Goal: Task Accomplishment & Management: Use online tool/utility

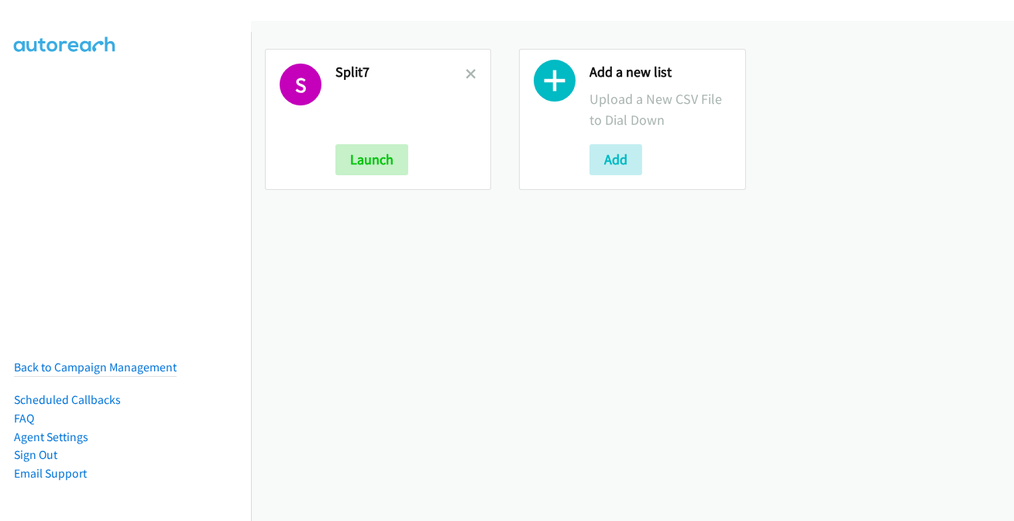
click at [469, 78] on link at bounding box center [471, 74] width 11 height 18
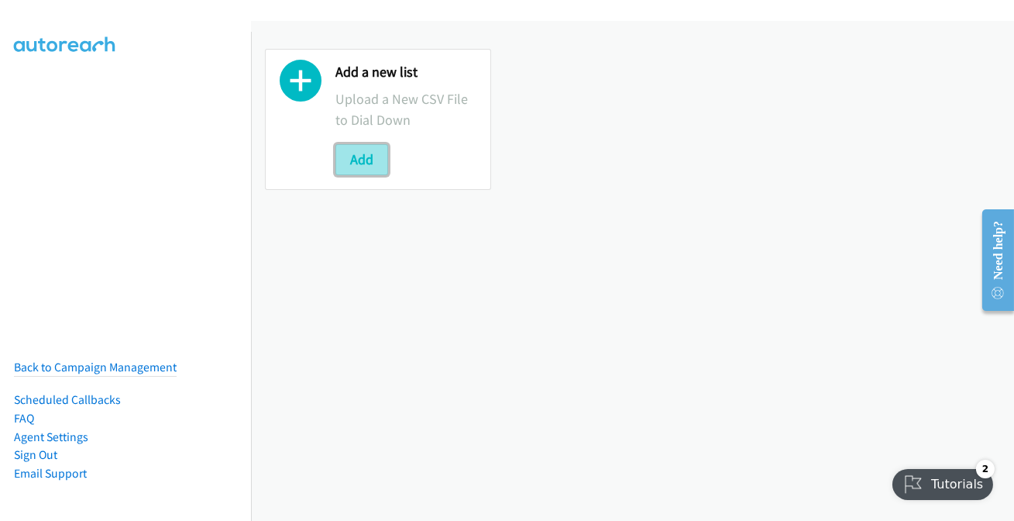
click at [359, 149] on button "Add" at bounding box center [361, 159] width 53 height 31
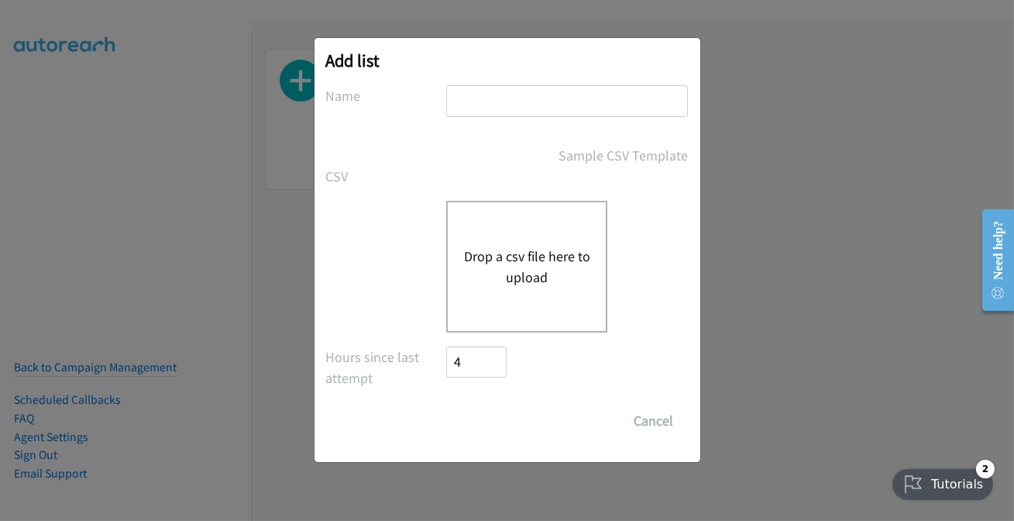
click at [491, 104] on input "text" at bounding box center [567, 101] width 242 height 32
click at [495, 109] on input "text" at bounding box center [567, 101] width 242 height 32
type input "split7"
click at [484, 277] on button "Drop a csv file here to upload" at bounding box center [526, 267] width 127 height 42
click at [500, 231] on div "Drop a csv file here to upload" at bounding box center [526, 267] width 161 height 132
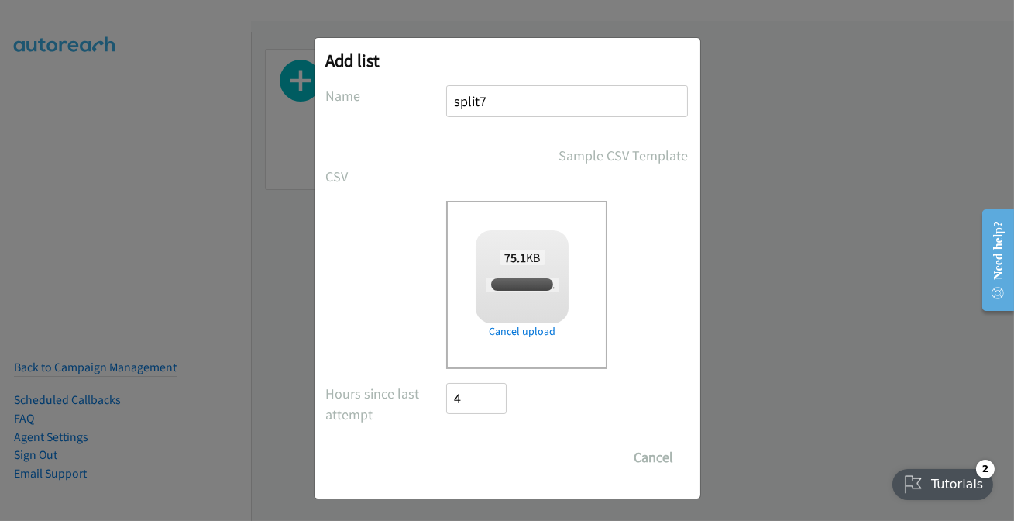
checkbox input "true"
click at [481, 449] on input "Save List" at bounding box center [487, 457] width 81 height 31
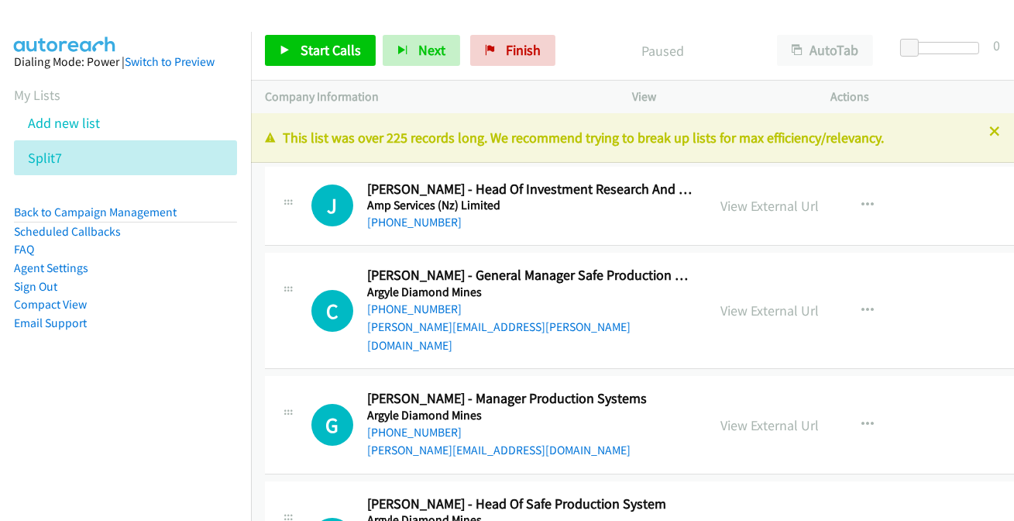
click at [980, 138] on p "This list was over 225 records long. We recommend trying to break up lists for …" at bounding box center [632, 137] width 735 height 21
click at [989, 134] on icon at bounding box center [994, 132] width 11 height 11
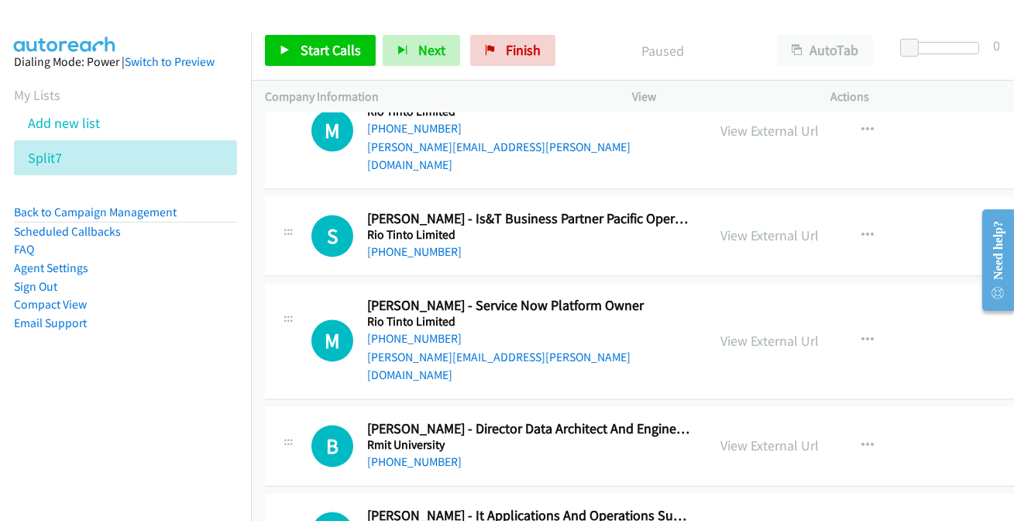
scroll to position [32056, 0]
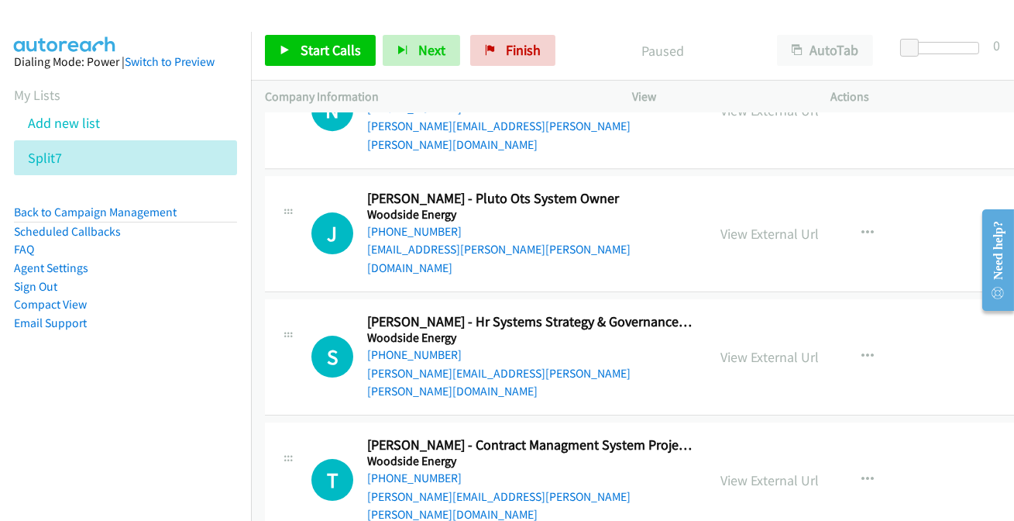
drag, startPoint x: 420, startPoint y: 294, endPoint x: 425, endPoint y: 278, distance: 16.4
drag, startPoint x: 797, startPoint y: 254, endPoint x: 639, endPoint y: 41, distance: 265.2
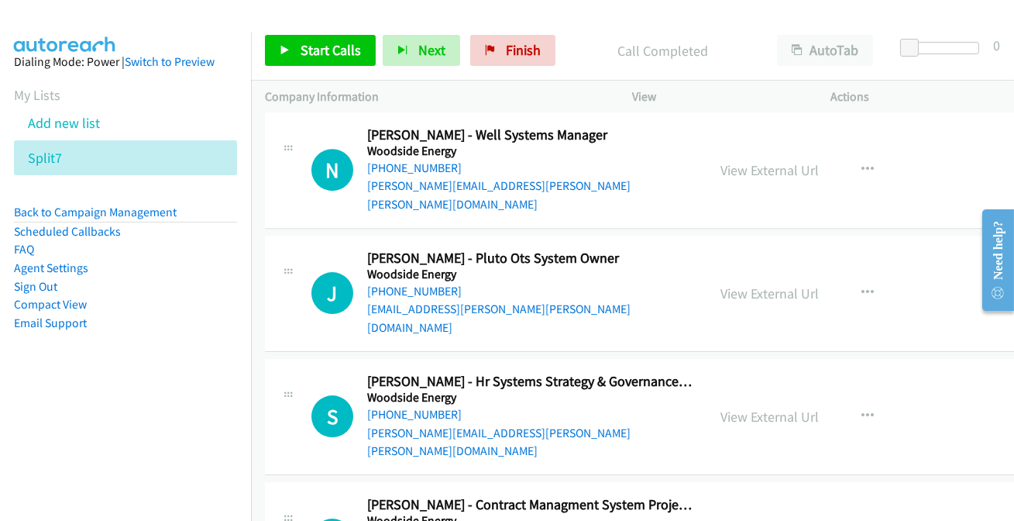
scroll to position [31915, 0]
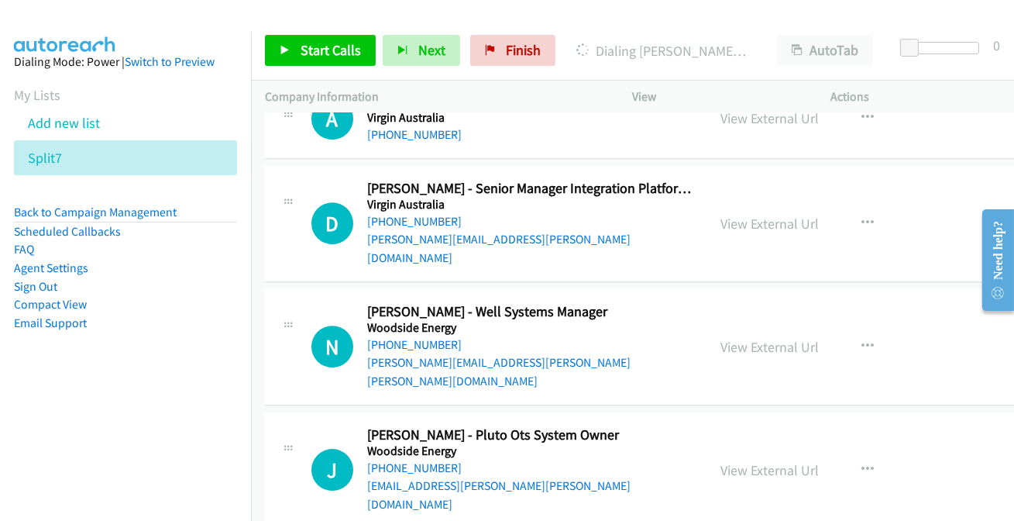
scroll to position [31775, 0]
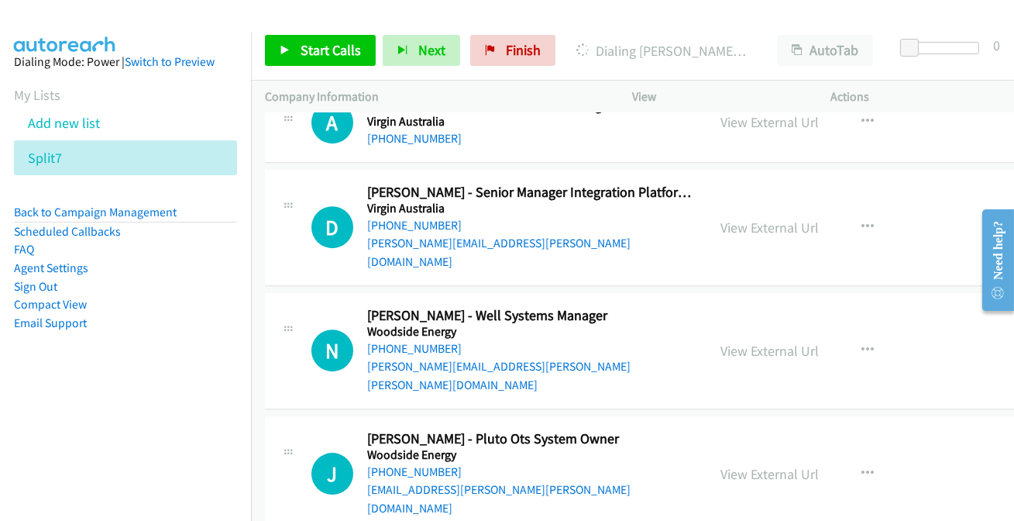
scroll to position [31915, 0]
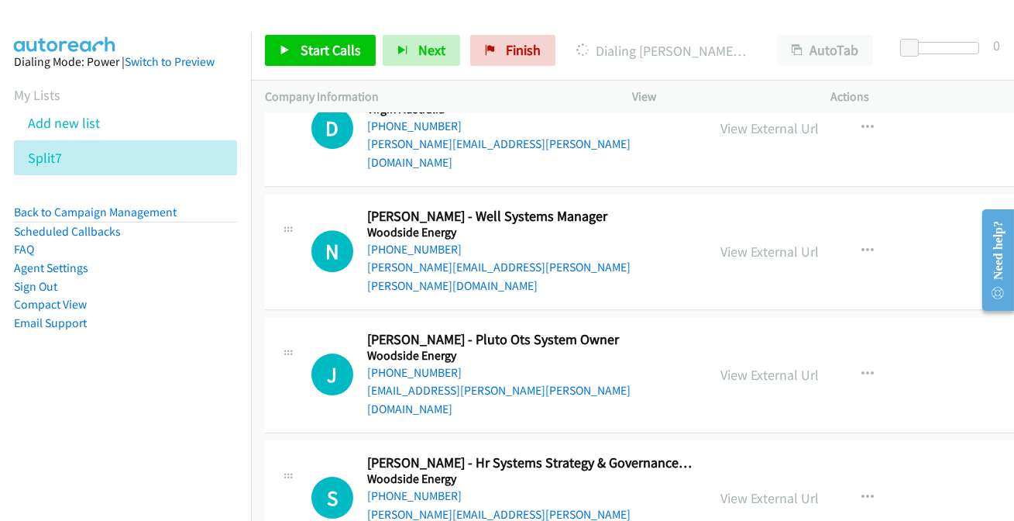
click at [876, 402] on div at bounding box center [507, 260] width 1014 height 521
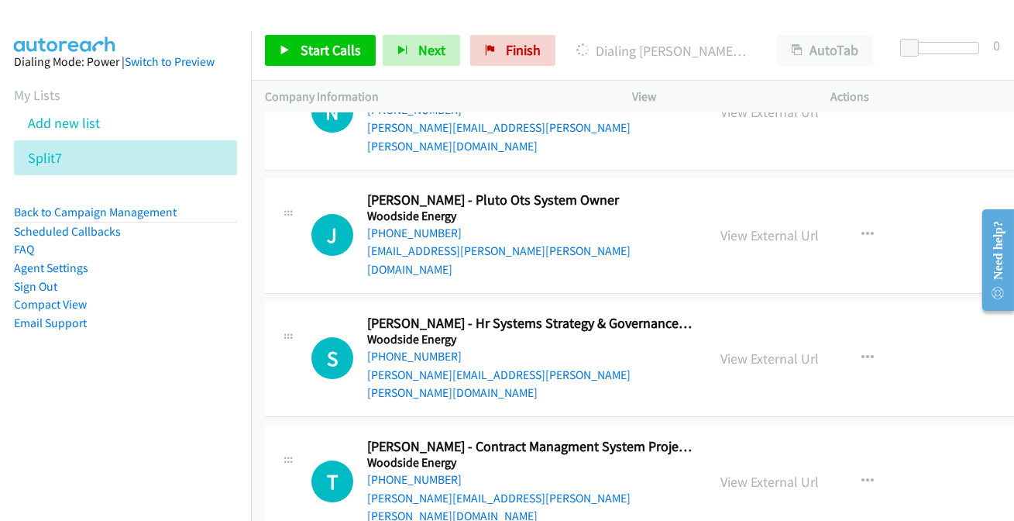
scroll to position [32056, 0]
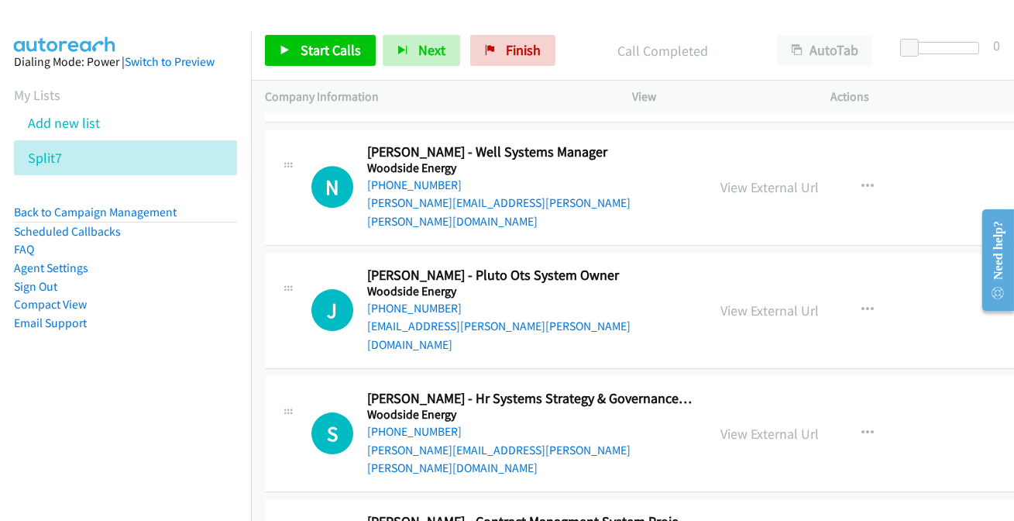
scroll to position [31979, 0]
drag, startPoint x: 160, startPoint y: 446, endPoint x: 108, endPoint y: 464, distance: 54.1
click at [99, 469] on nav "Dialing Mode: Power | Switch to Preview My Lists Add new list Split7 Back to Ca…" at bounding box center [126, 292] width 252 height 521
click at [635, 376] on div at bounding box center [507, 260] width 1014 height 521
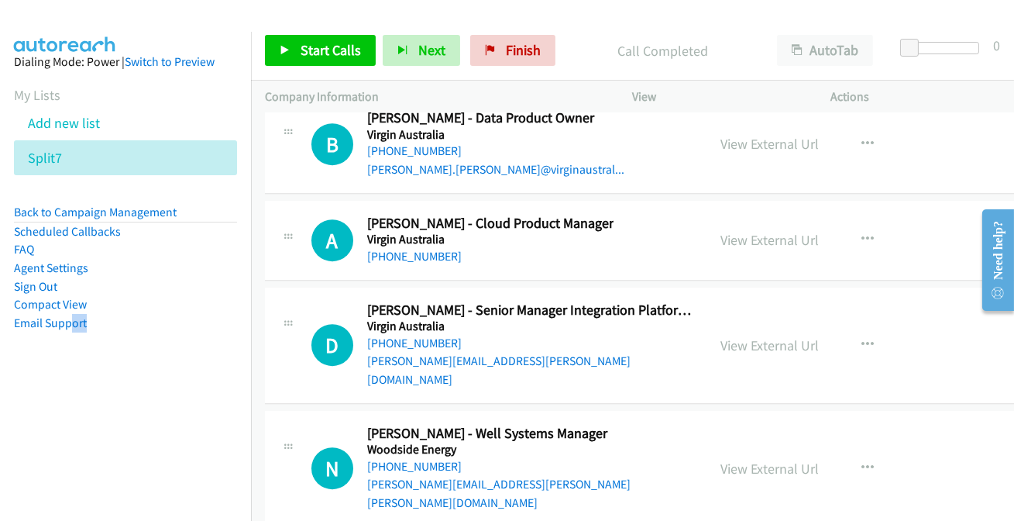
scroll to position [31557, 0]
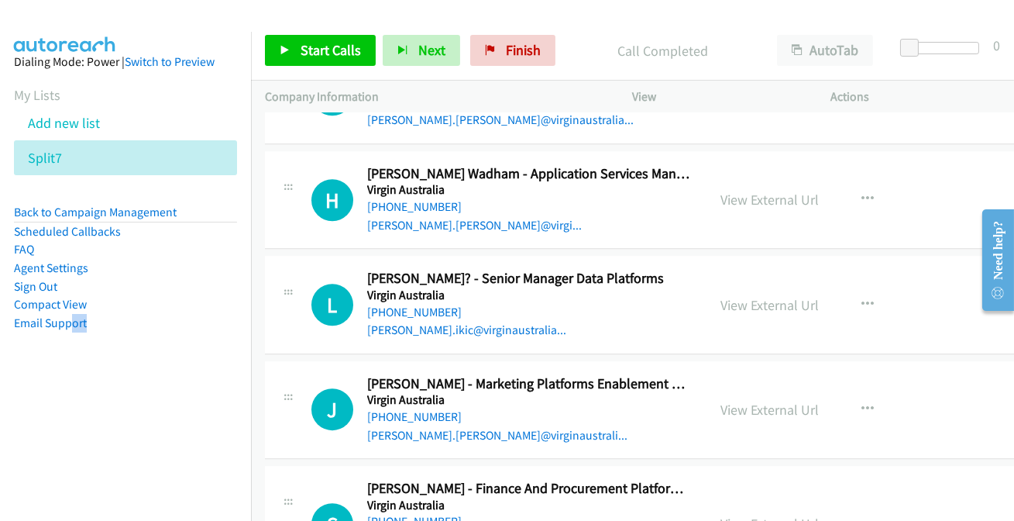
scroll to position [31134, 0]
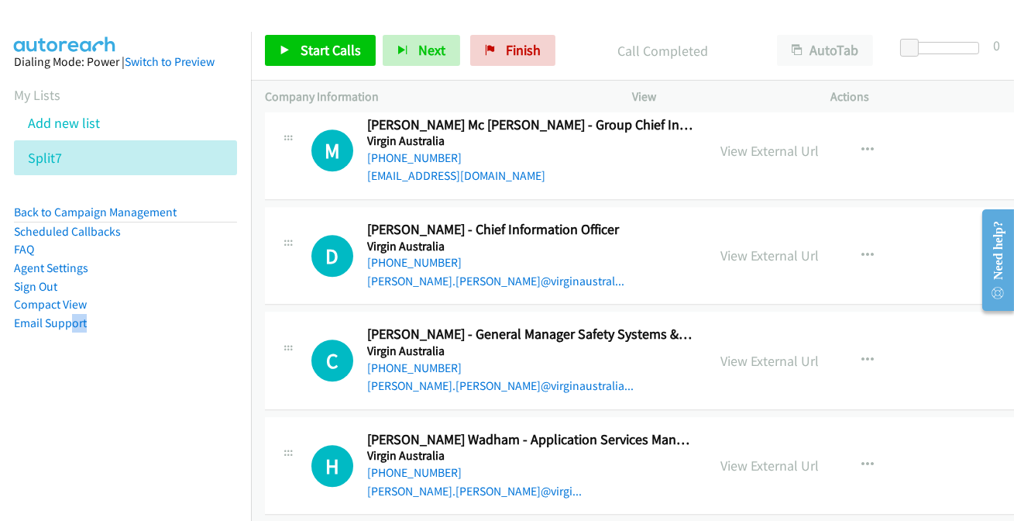
scroll to position [30924, 0]
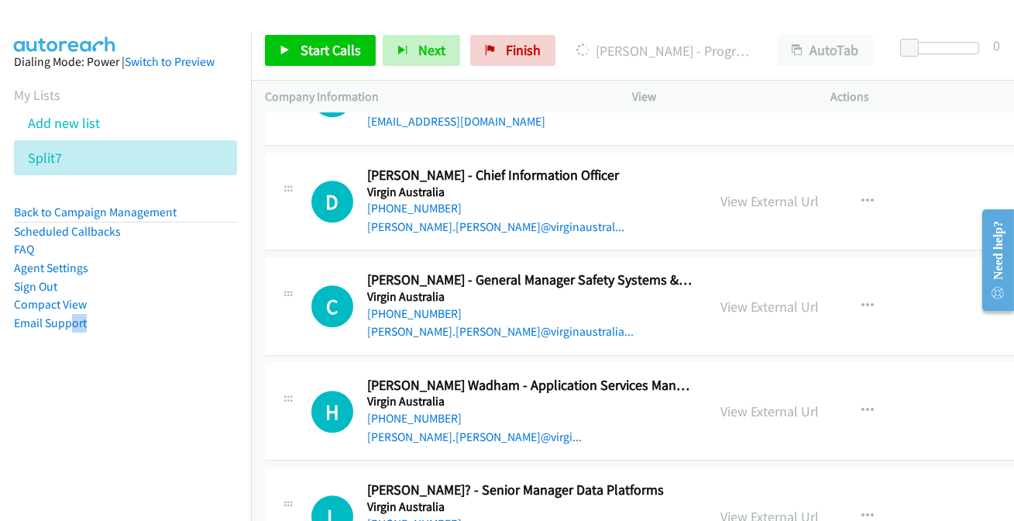
drag, startPoint x: 160, startPoint y: 458, endPoint x: 150, endPoint y: 455, distance: 11.1
click at [160, 458] on nav "Dialing Mode: Power | Switch to Preview My Lists Add new list Split7 Back to Ca…" at bounding box center [126, 292] width 252 height 521
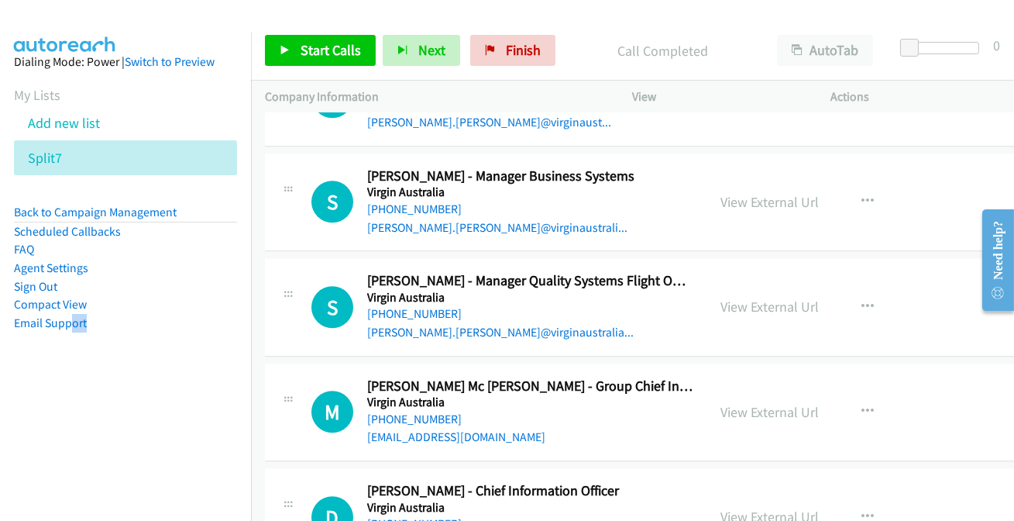
scroll to position [30642, 0]
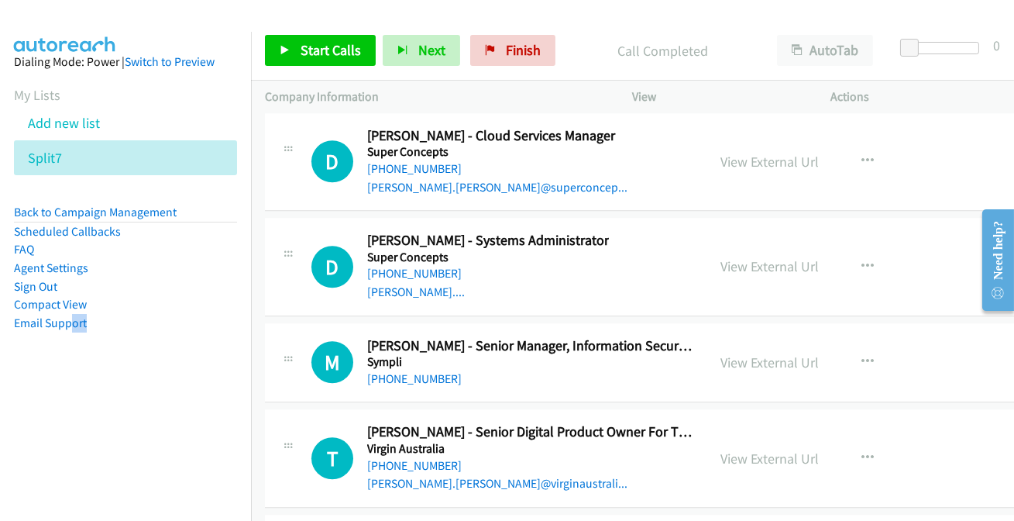
scroll to position [30008, 0]
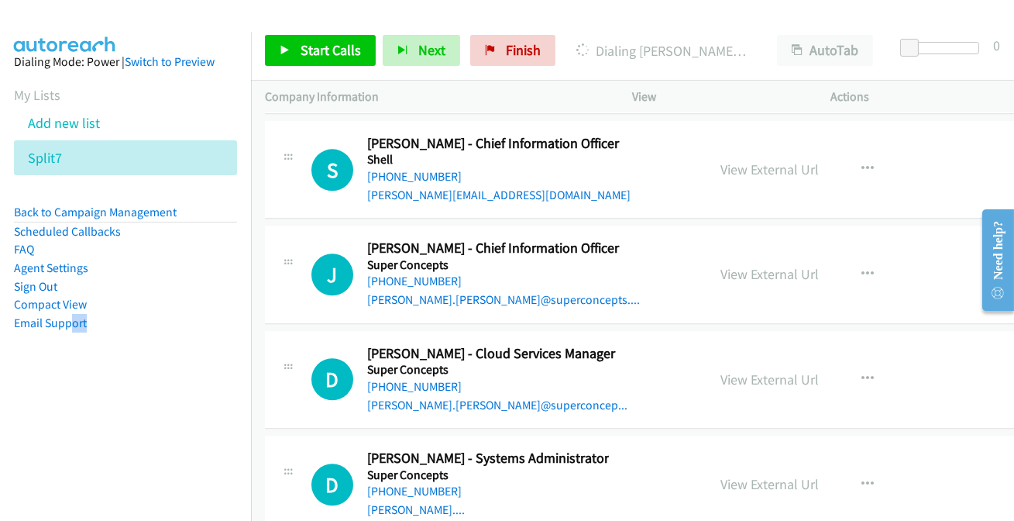
scroll to position [29796, 0]
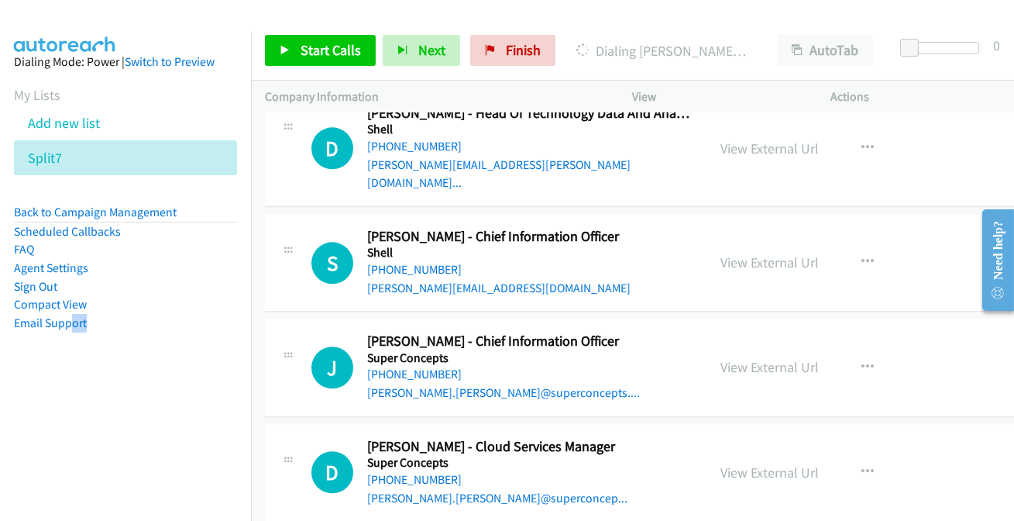
click at [146, 335] on aside "Dialing Mode: Power | Switch to Preview My Lists Add new list Split7 Back to Ca…" at bounding box center [125, 217] width 251 height 370
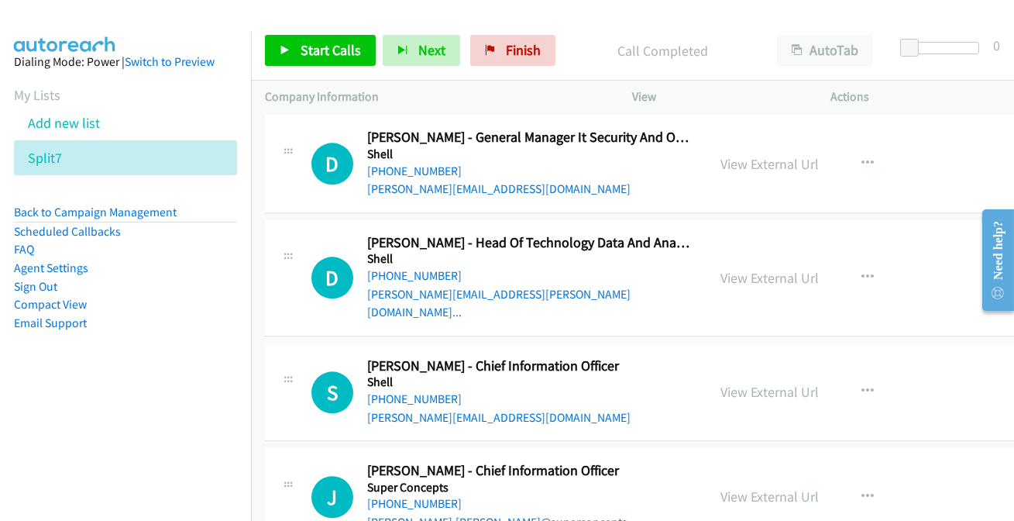
scroll to position [29655, 0]
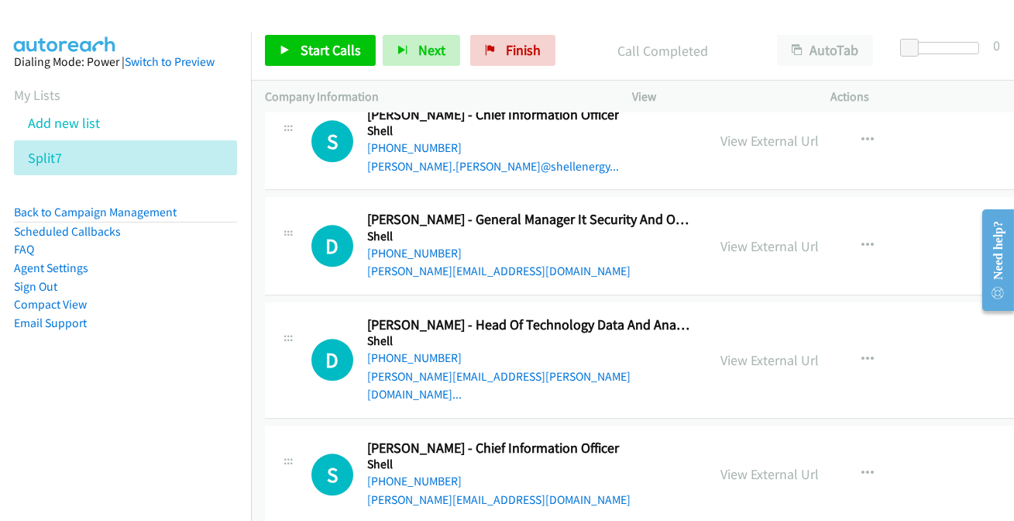
scroll to position [29514, 0]
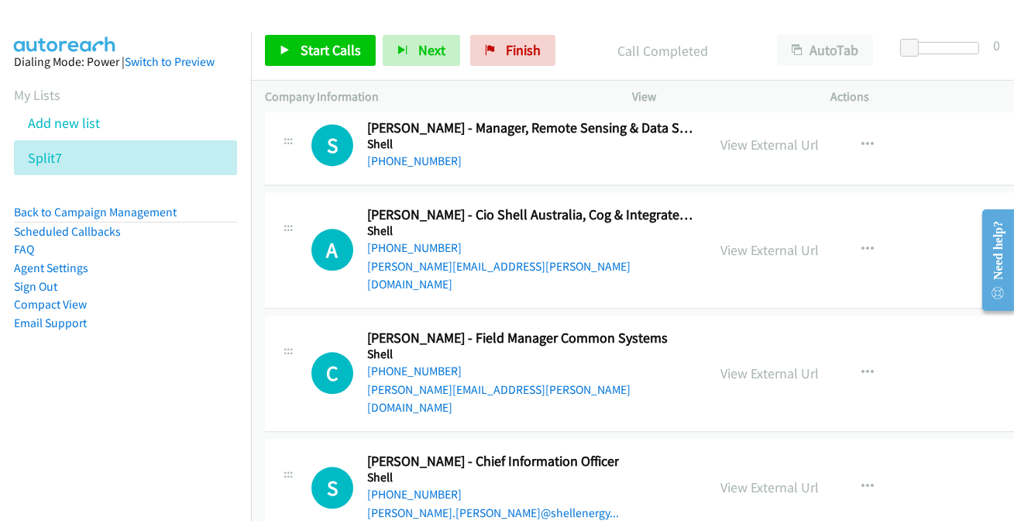
scroll to position [29233, 0]
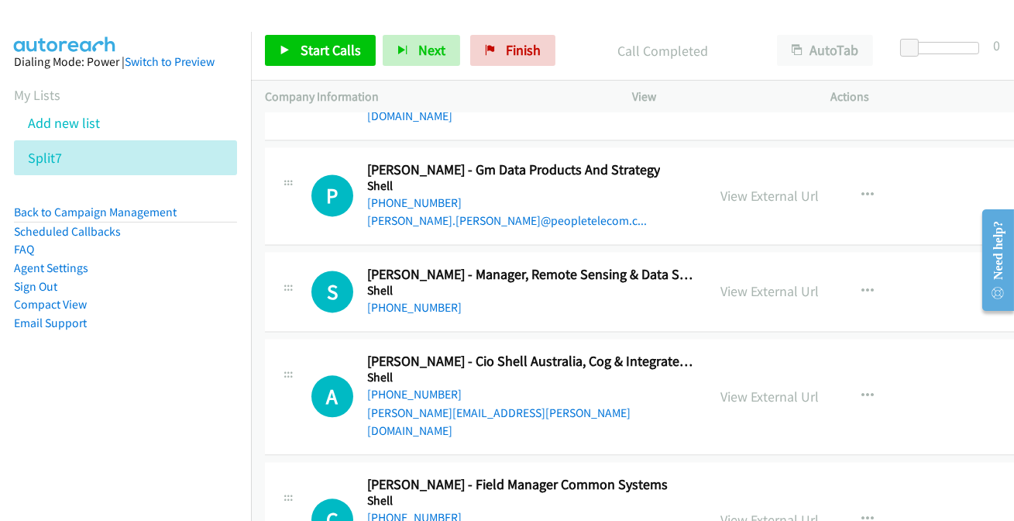
scroll to position [29022, 0]
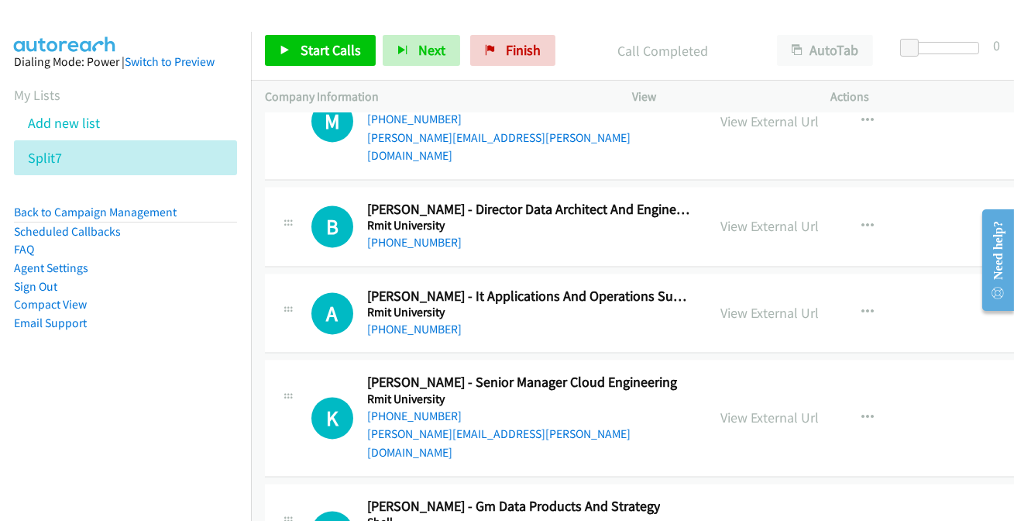
scroll to position [28740, 0]
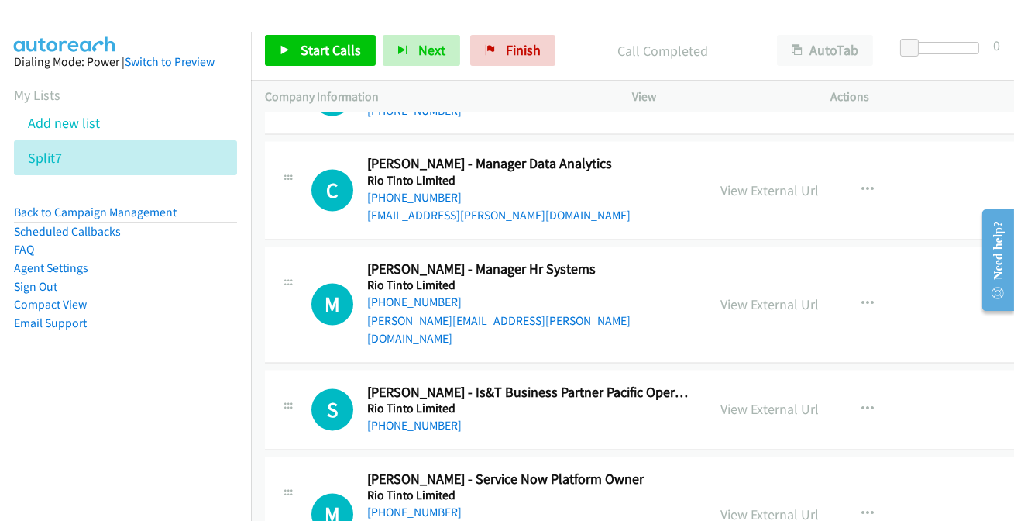
scroll to position [28388, 0]
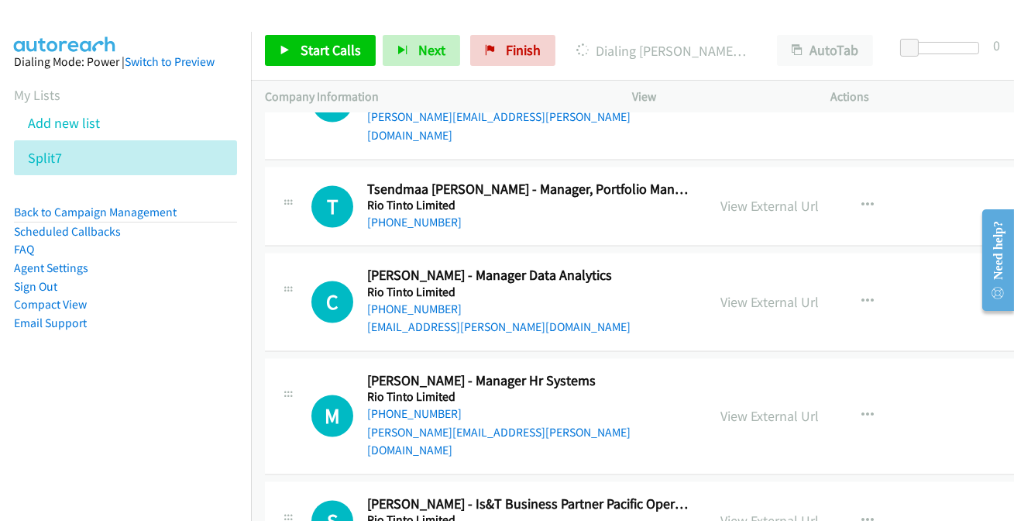
scroll to position [28247, 0]
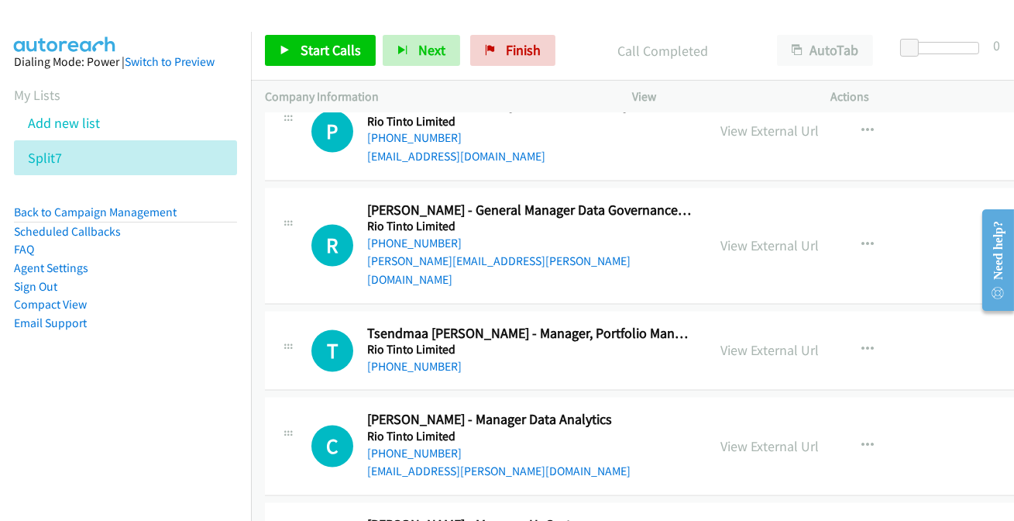
scroll to position [28106, 0]
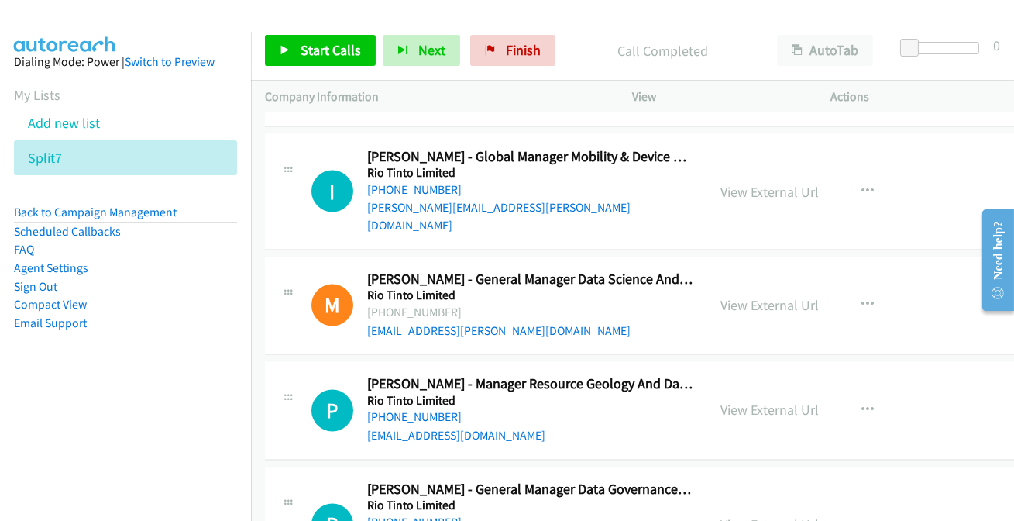
scroll to position [27825, 0]
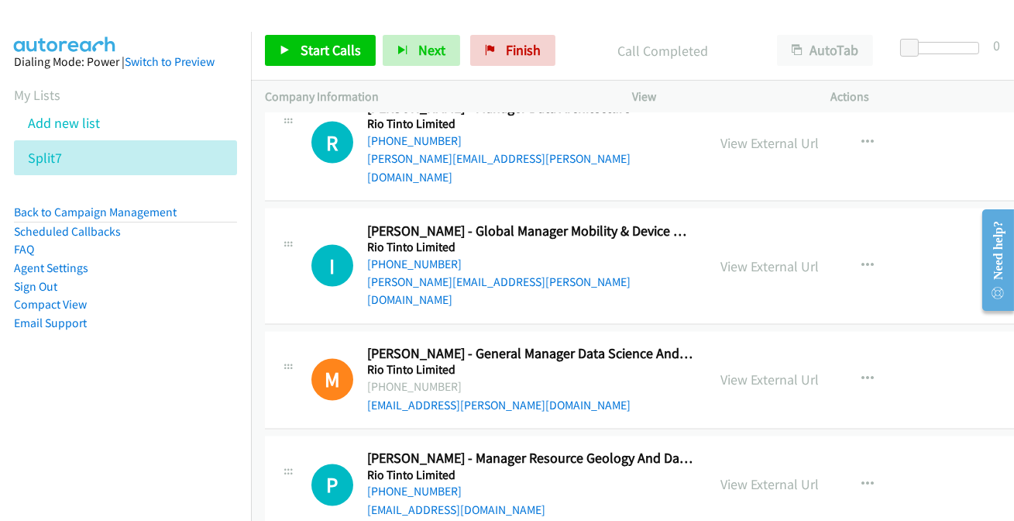
scroll to position [27754, 0]
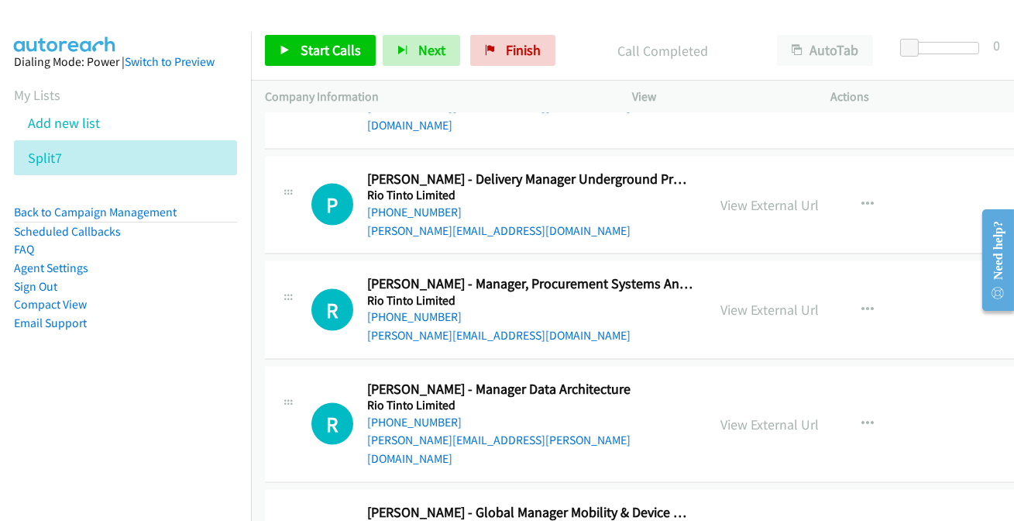
scroll to position [27543, 0]
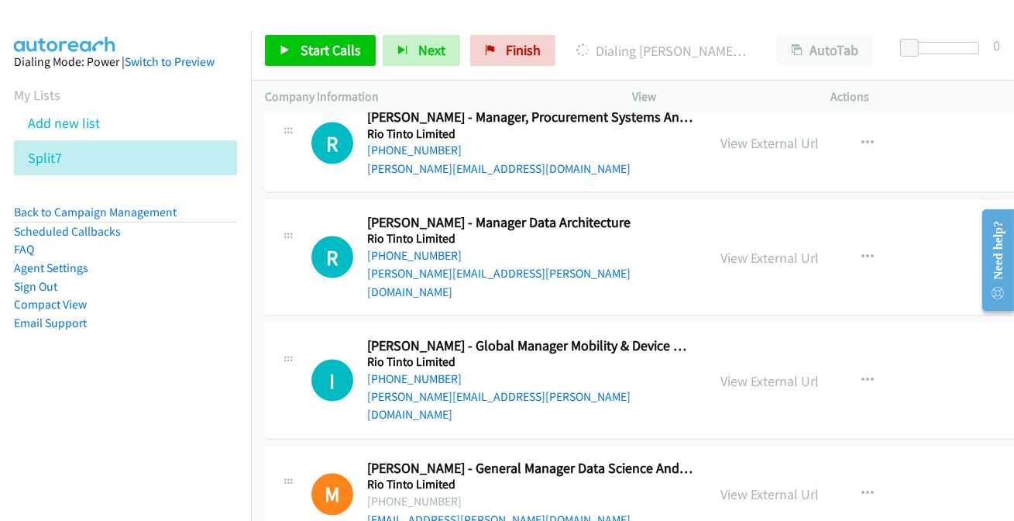
scroll to position [27613, 0]
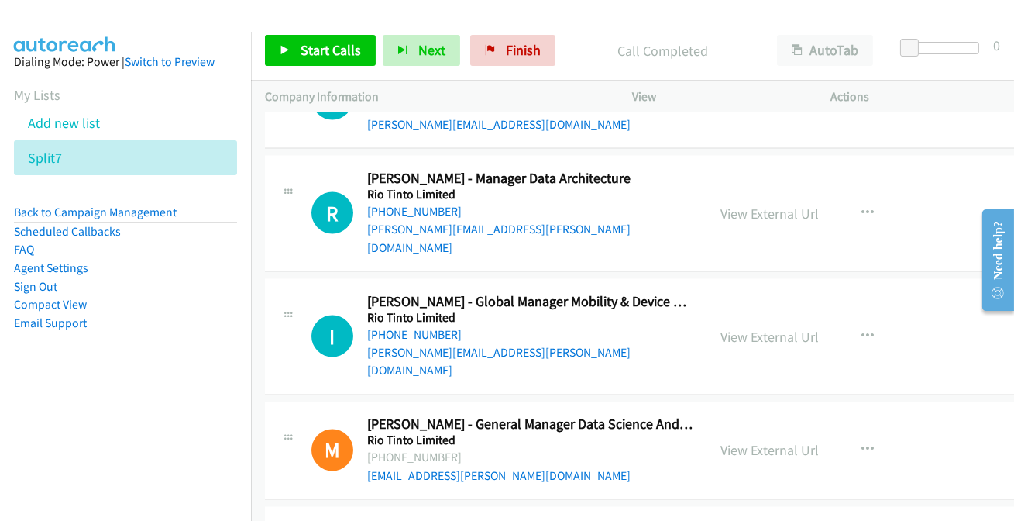
scroll to position [27684, 0]
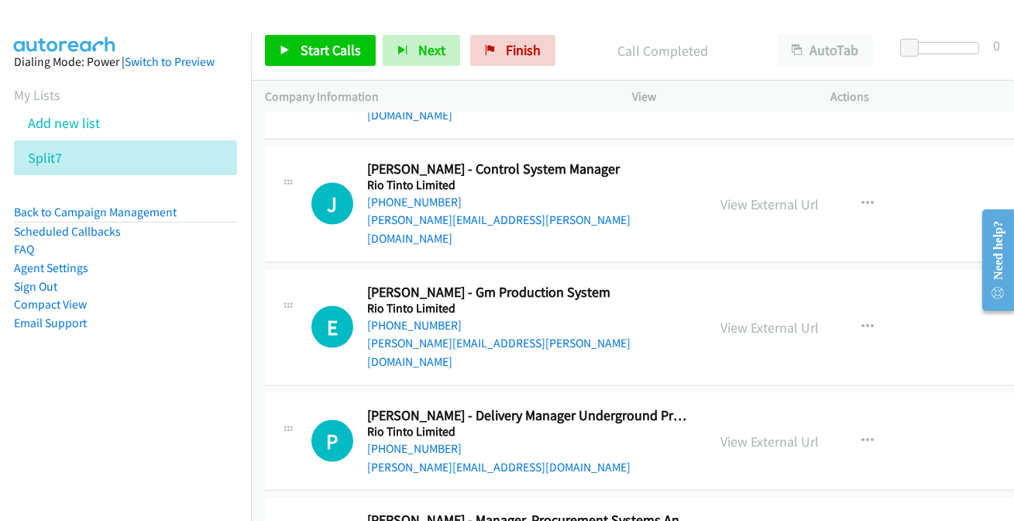
scroll to position [27261, 0]
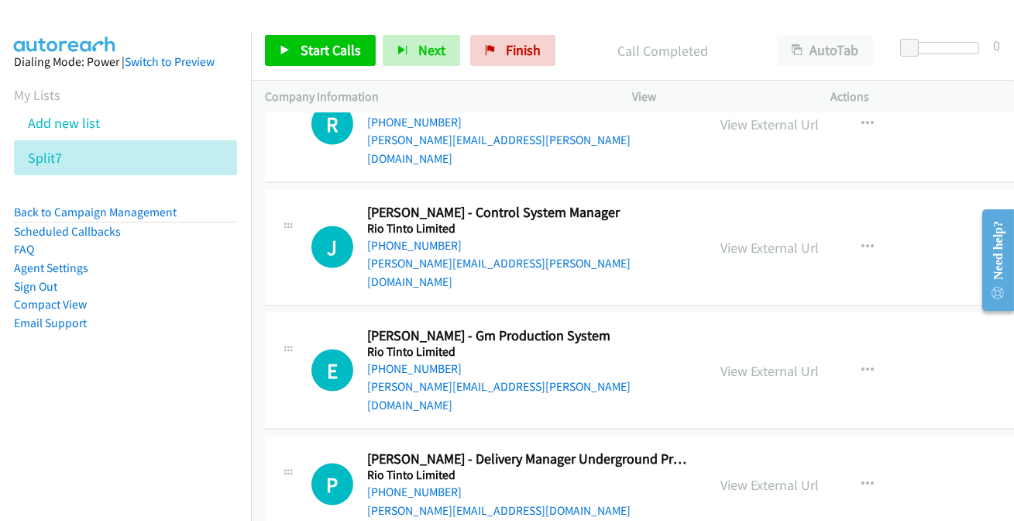
scroll to position [27191, 0]
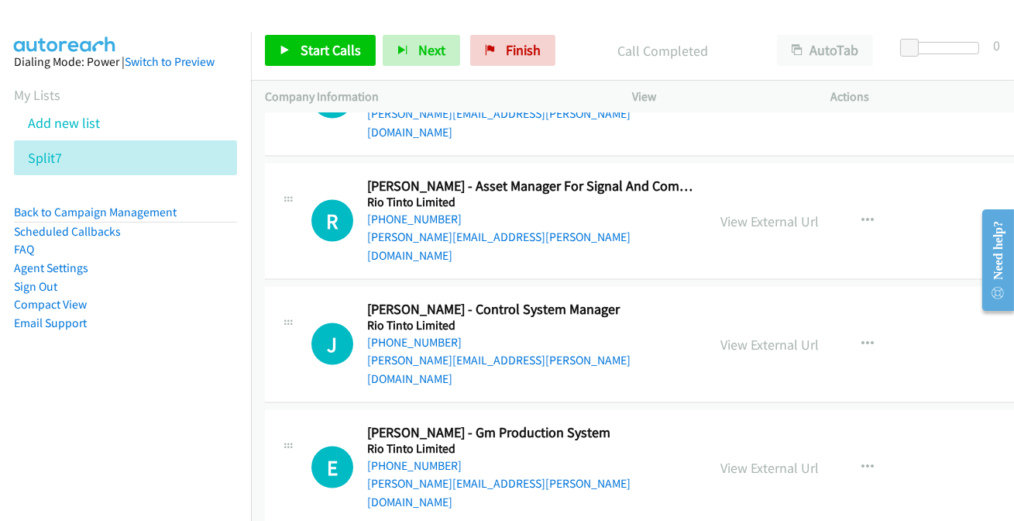
scroll to position [27120, 0]
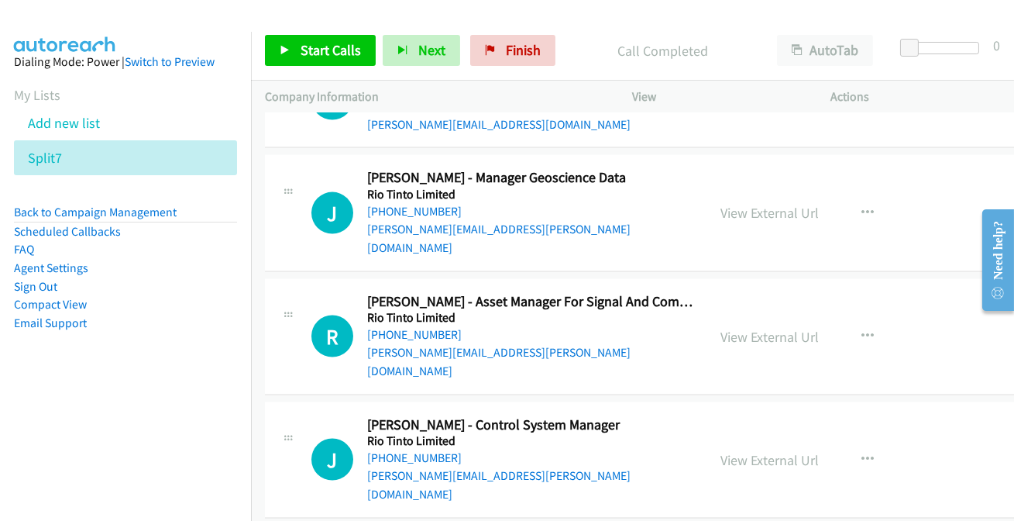
scroll to position [26980, 0]
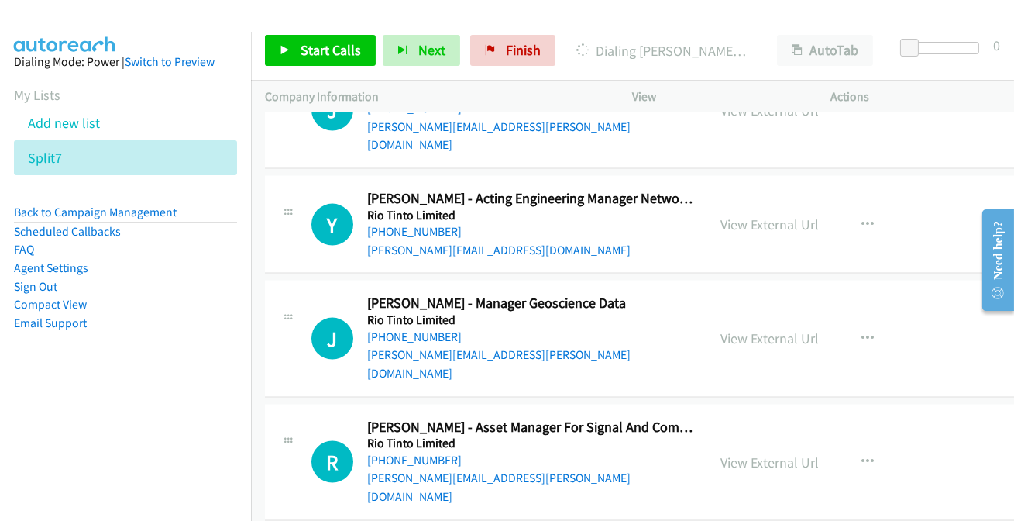
scroll to position [26839, 0]
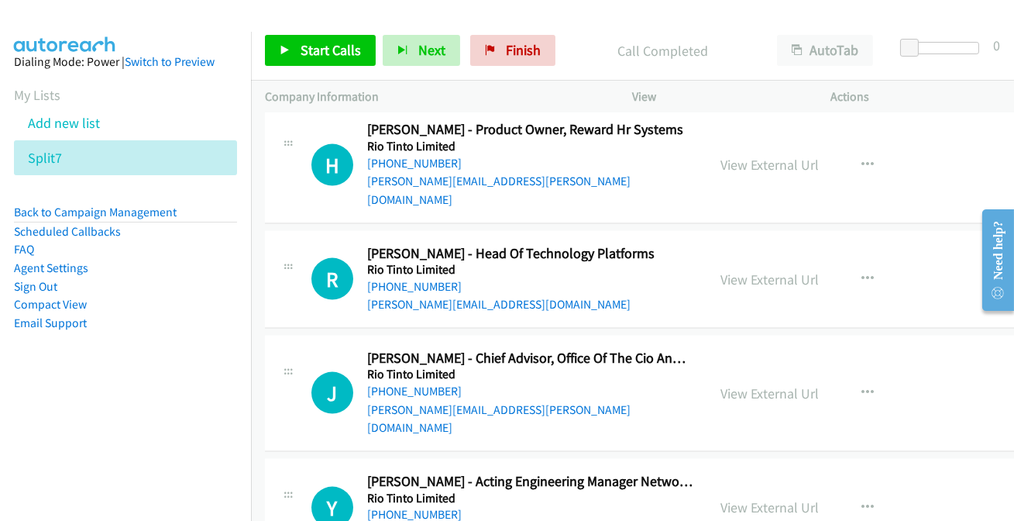
scroll to position [26557, 0]
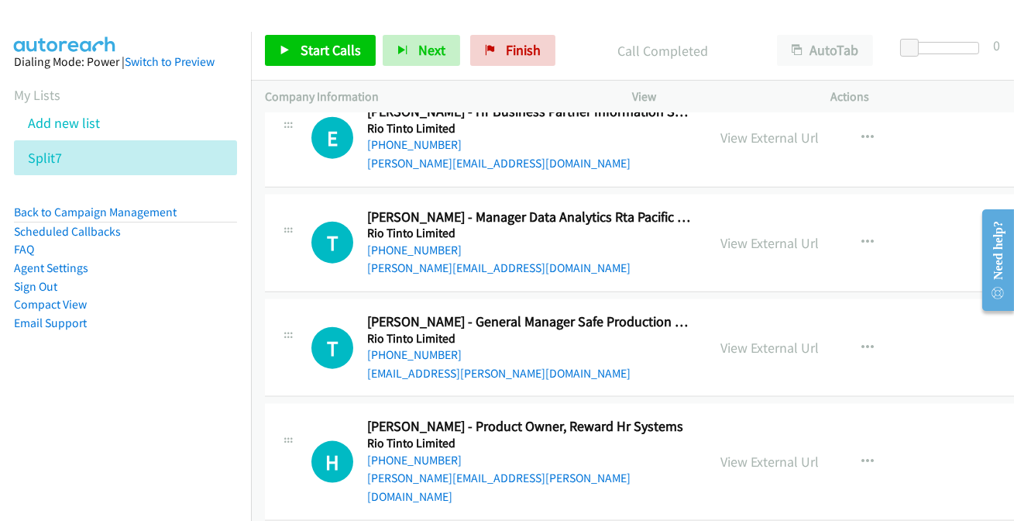
scroll to position [26205, 0]
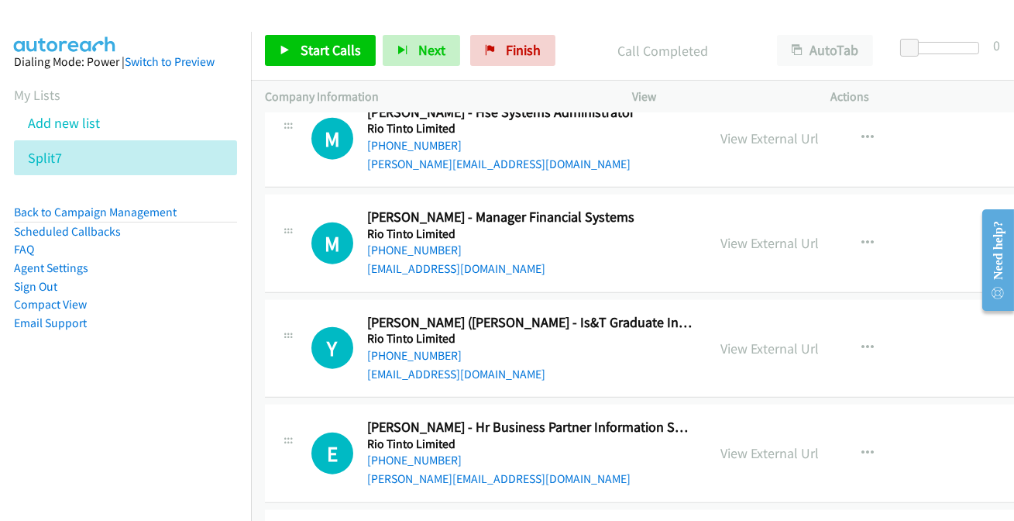
scroll to position [25994, 0]
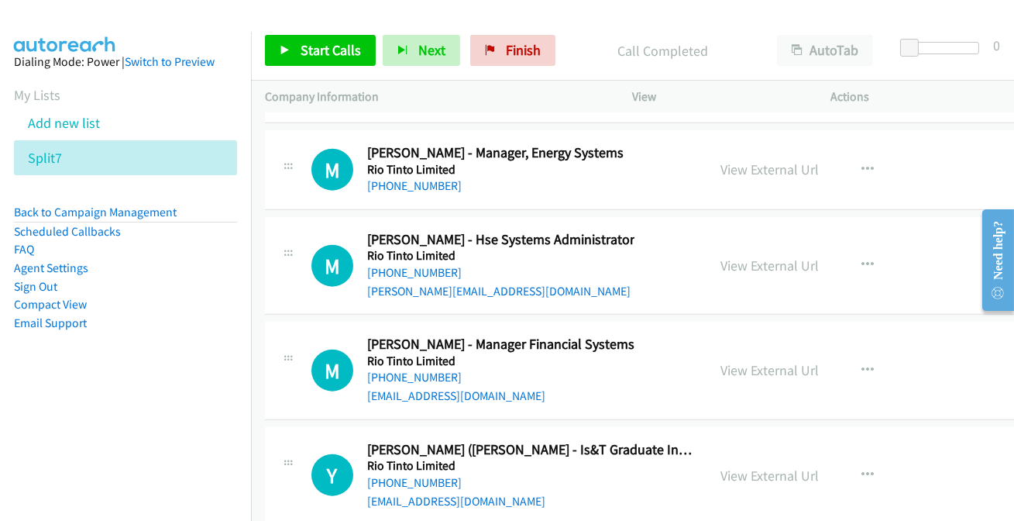
scroll to position [25782, 0]
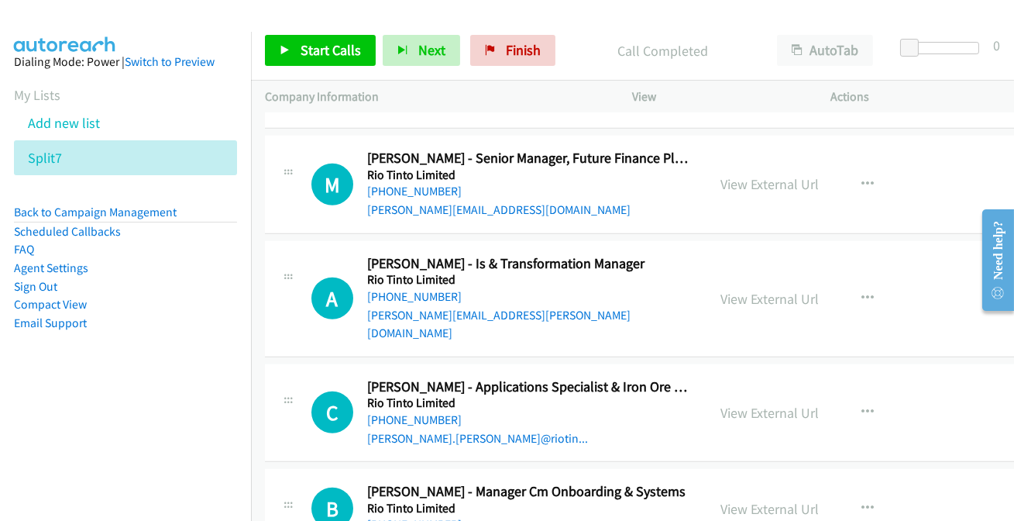
scroll to position [25431, 0]
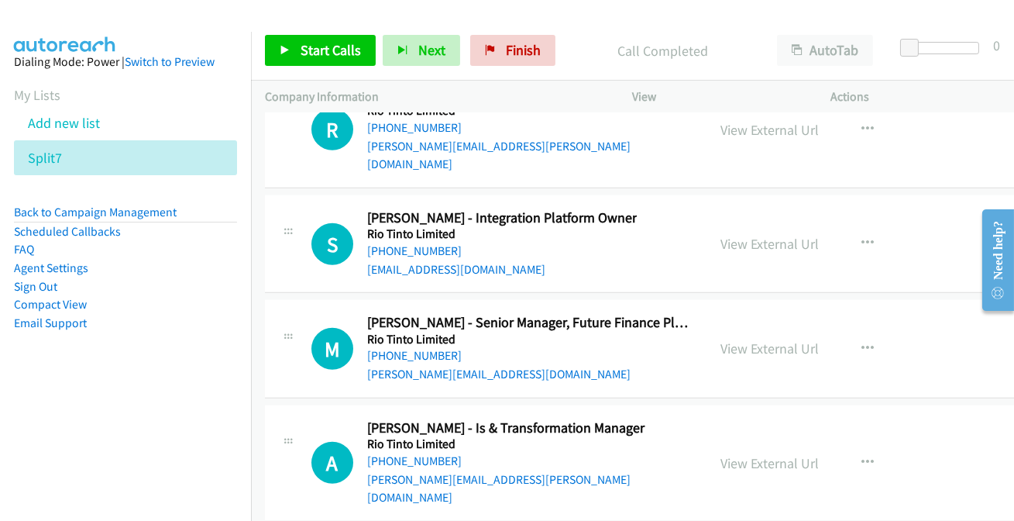
scroll to position [25219, 0]
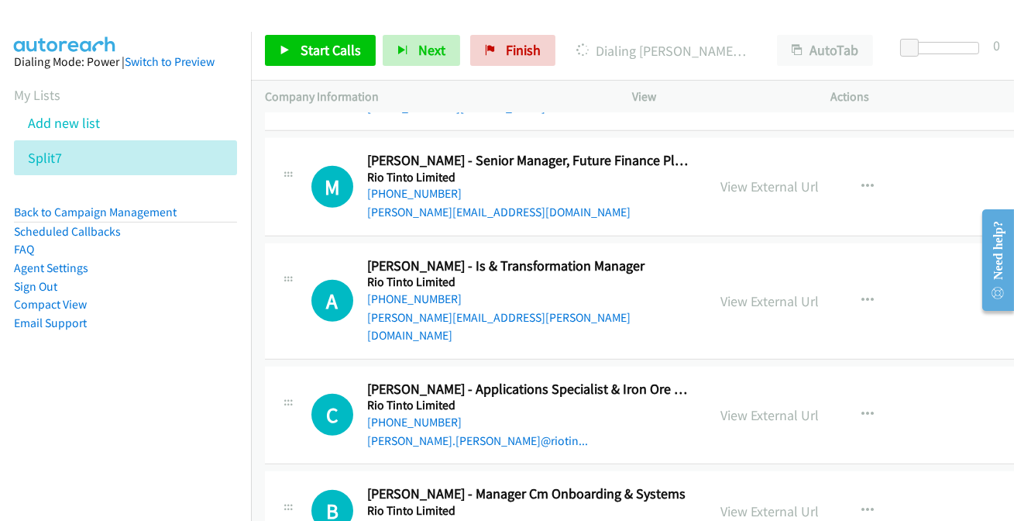
scroll to position [25431, 0]
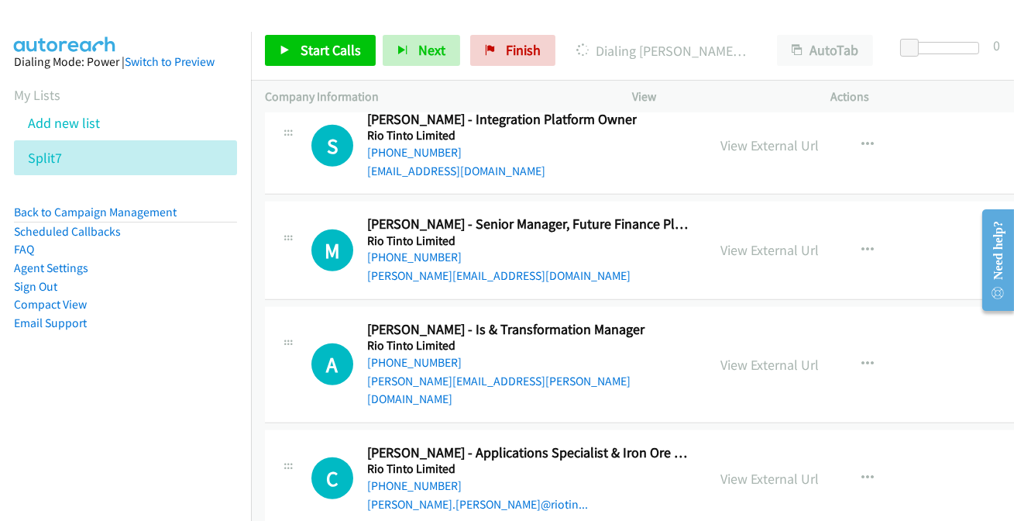
scroll to position [25219, 0]
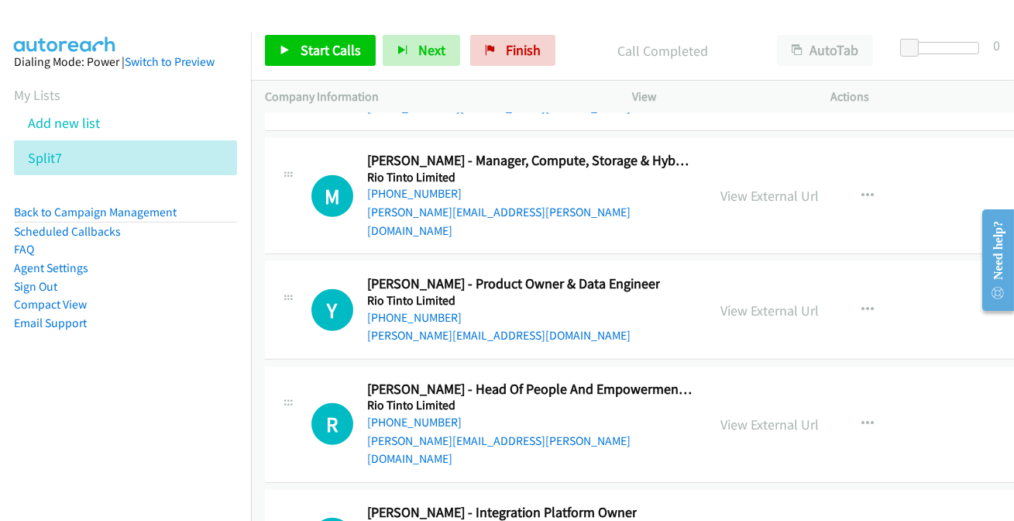
scroll to position [24937, 0]
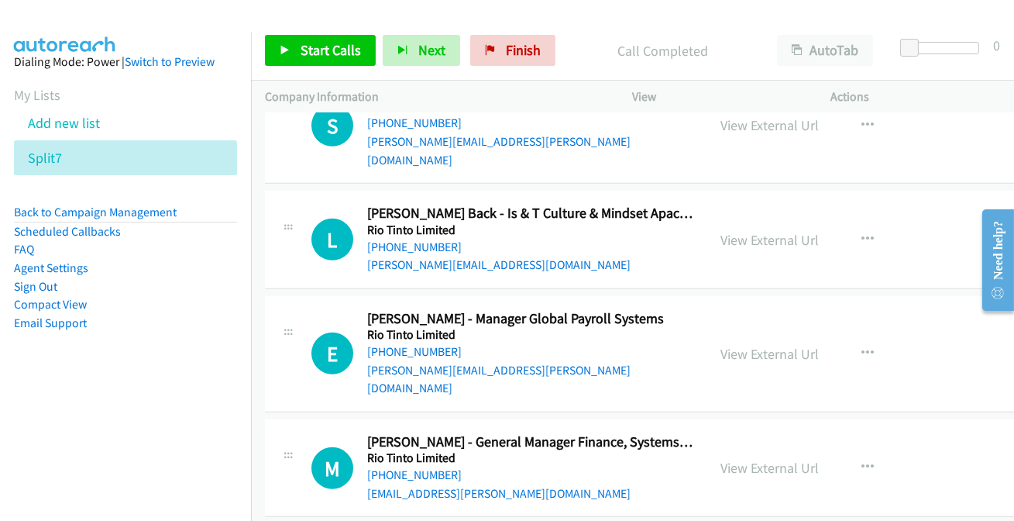
scroll to position [24585, 0]
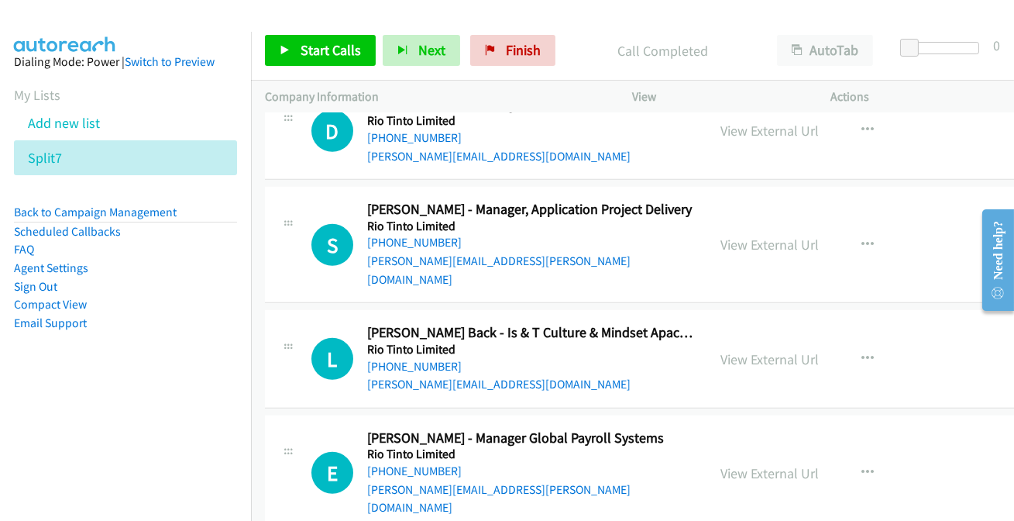
scroll to position [24374, 0]
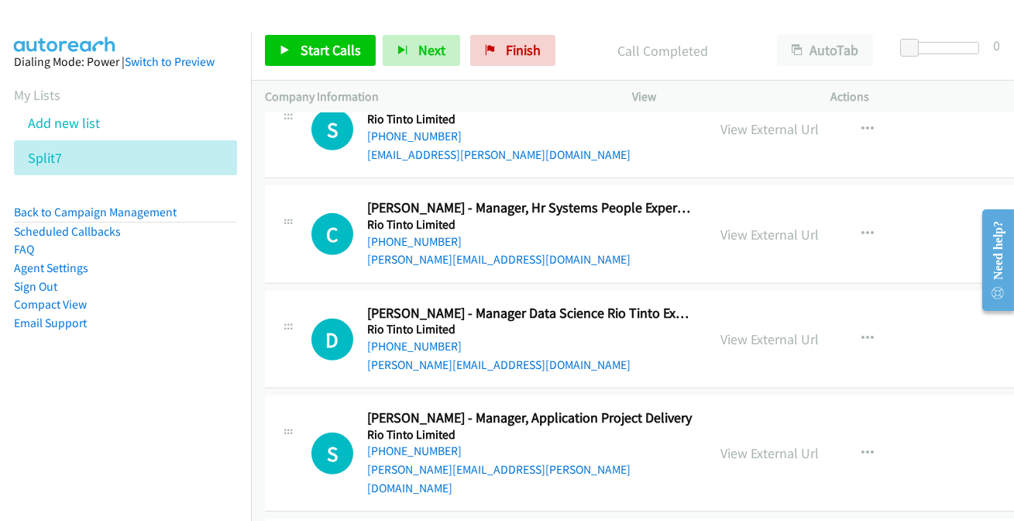
scroll to position [24233, 0]
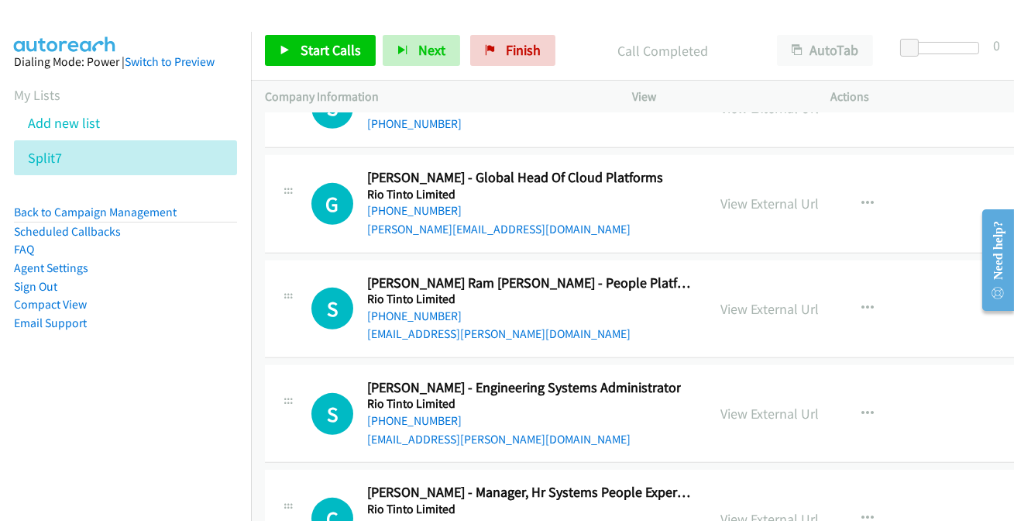
scroll to position [23952, 0]
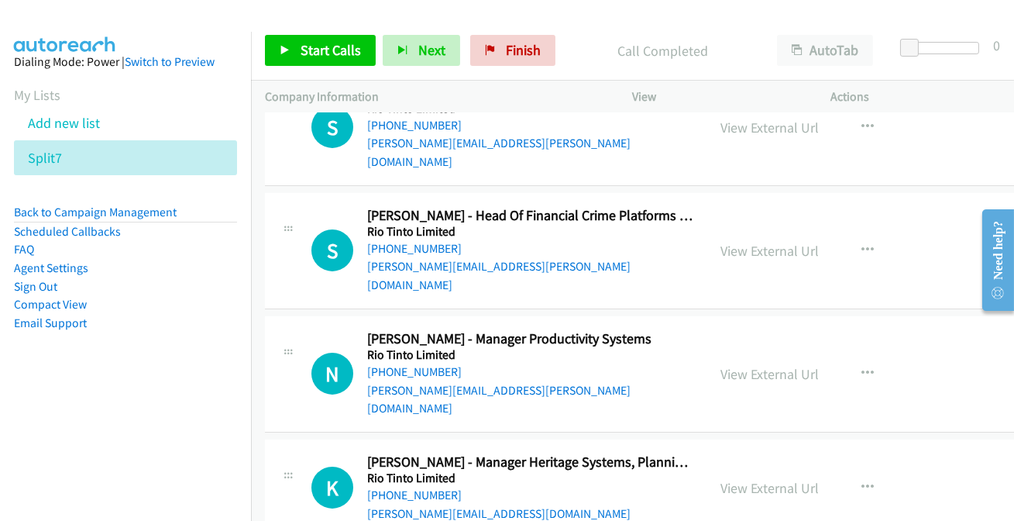
scroll to position [23177, 0]
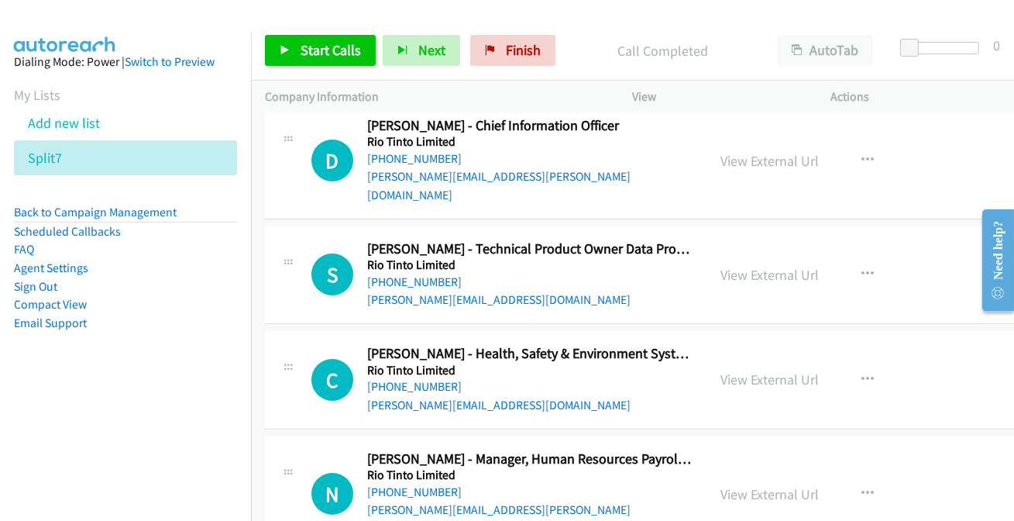
scroll to position [22684, 0]
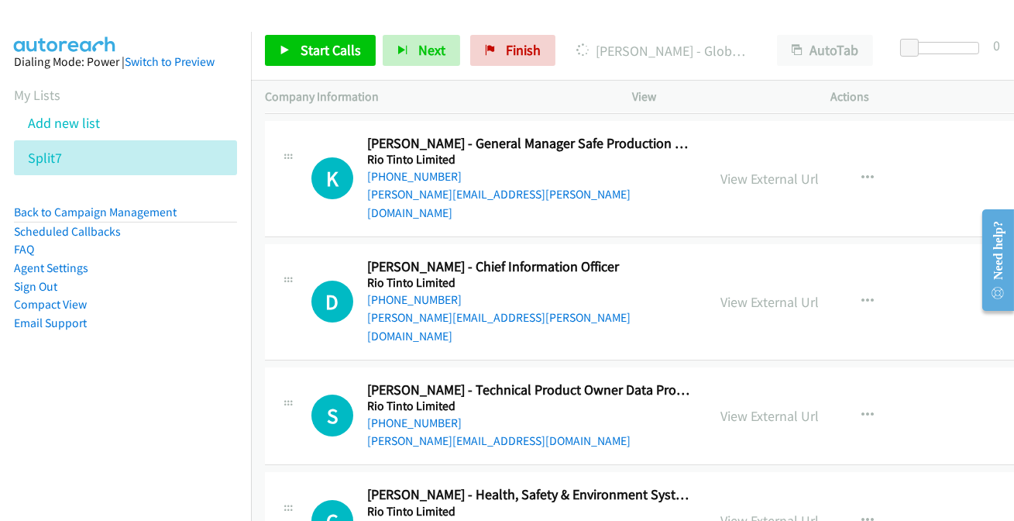
scroll to position [22543, 0]
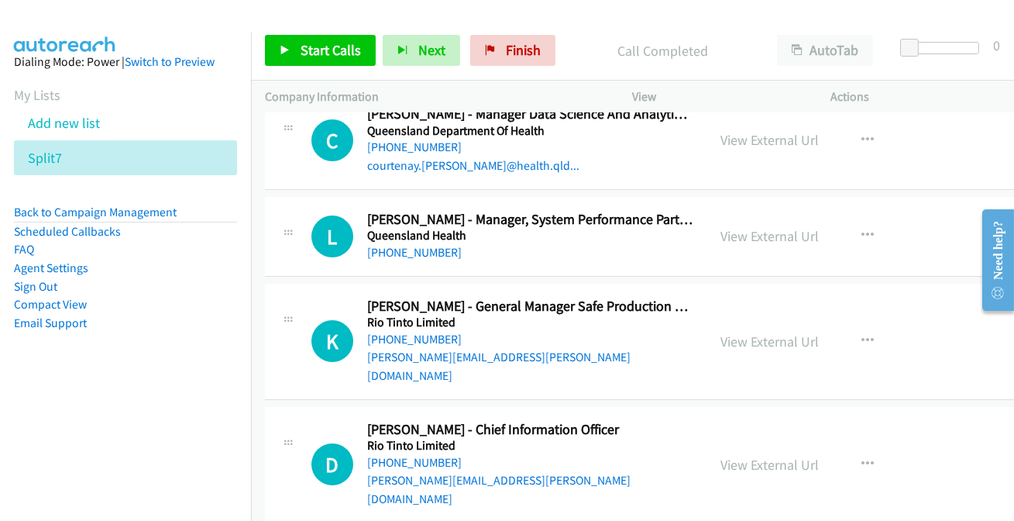
scroll to position [22403, 0]
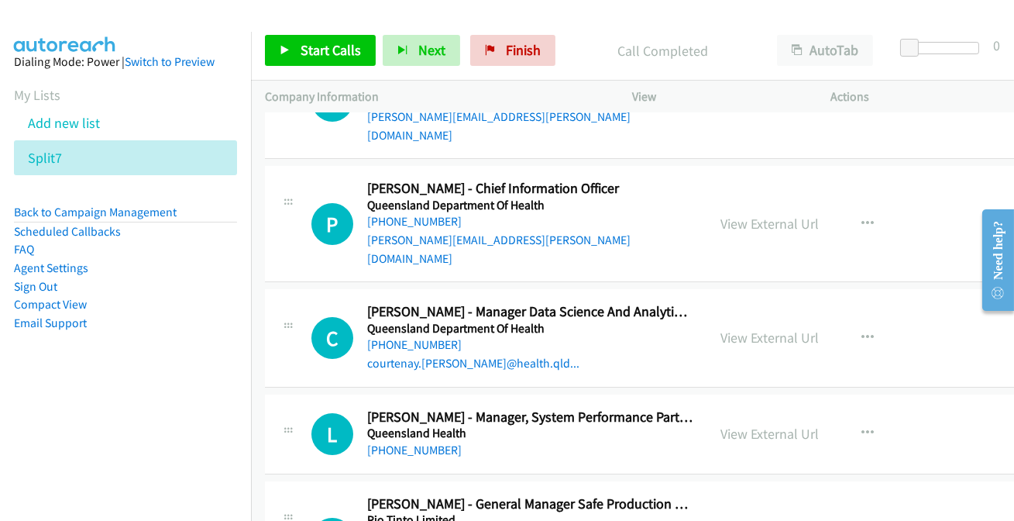
scroll to position [22191, 0]
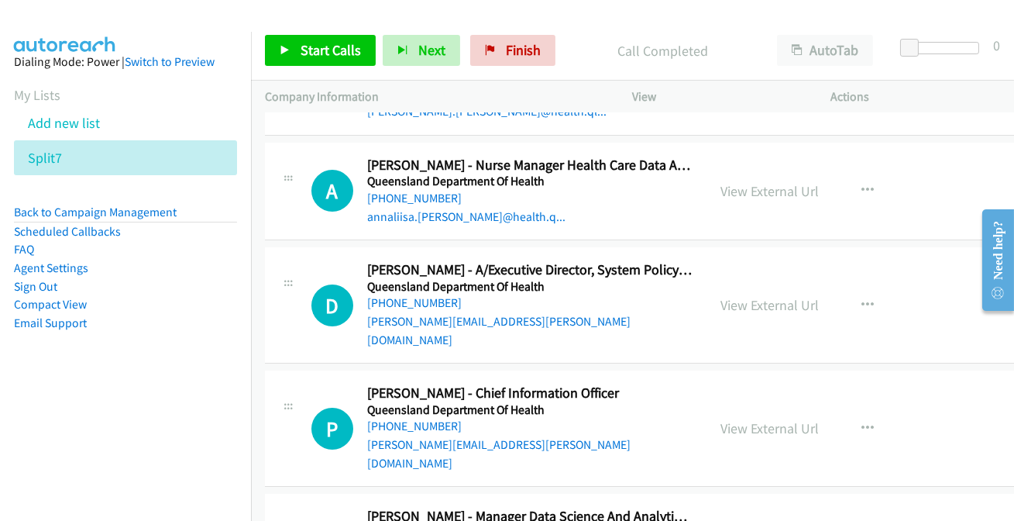
scroll to position [21980, 0]
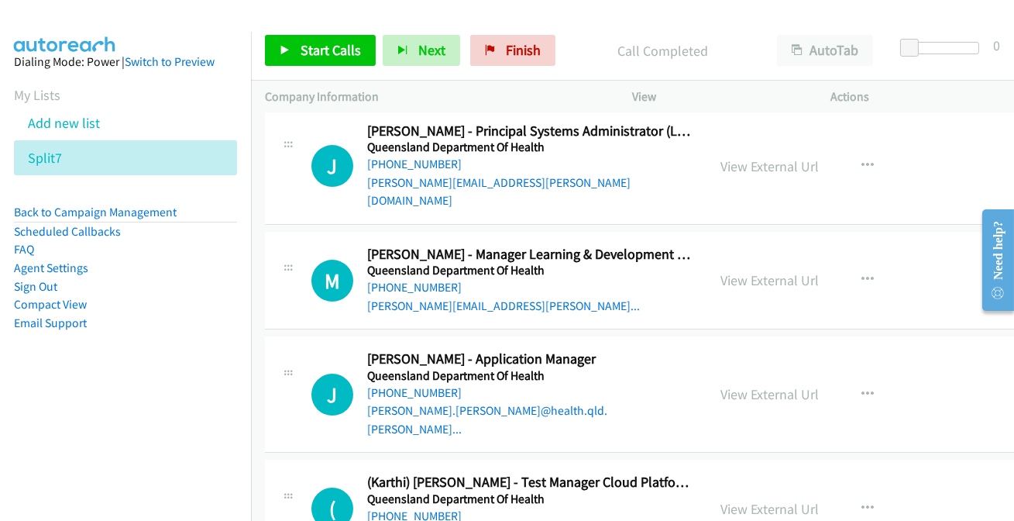
scroll to position [21346, 0]
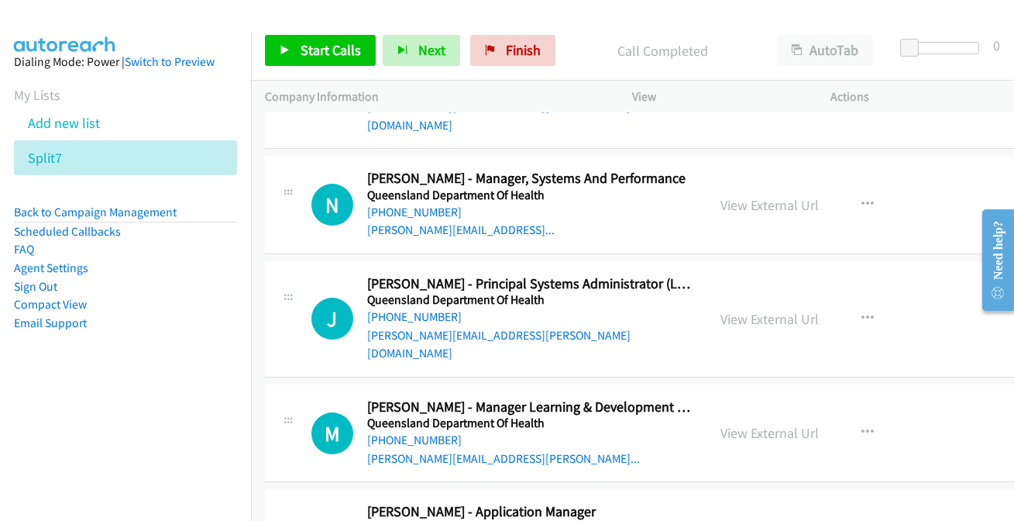
scroll to position [21205, 0]
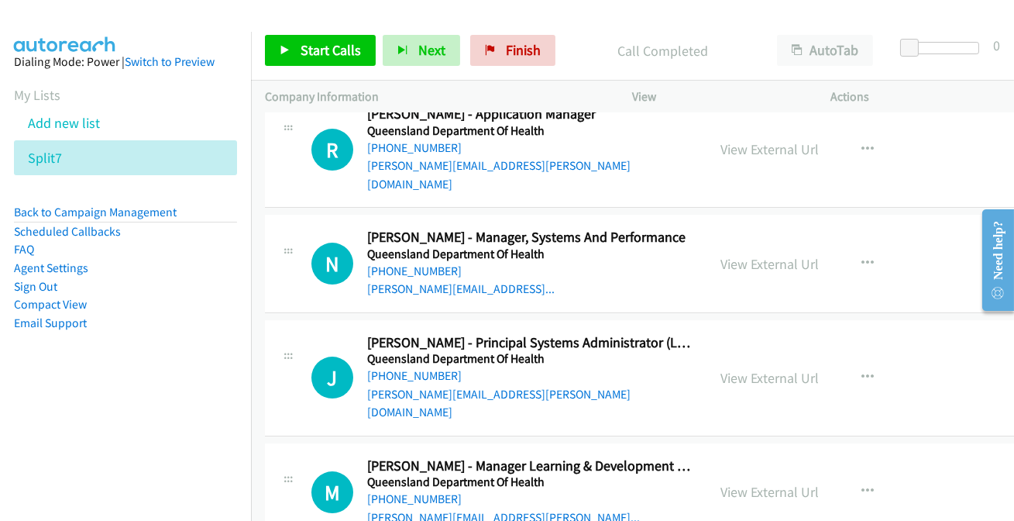
scroll to position [21134, 0]
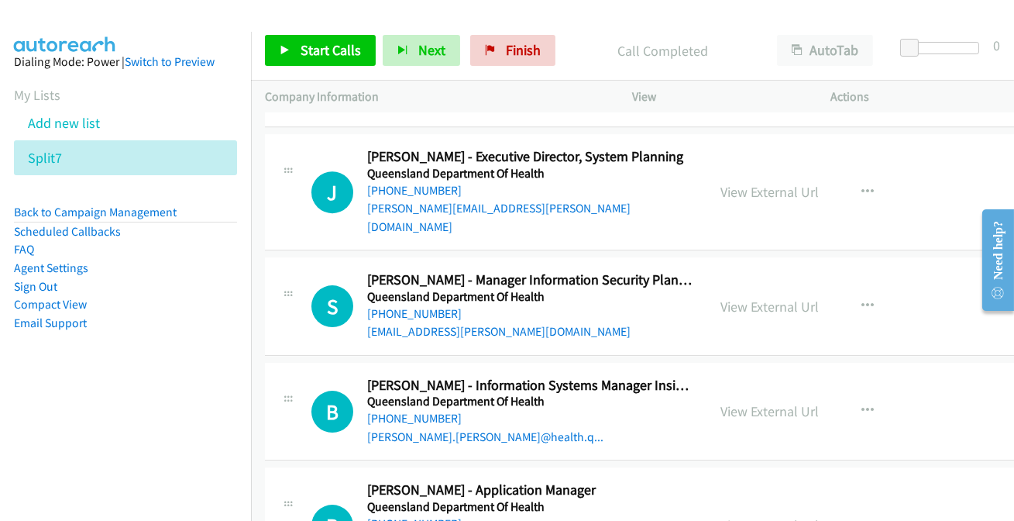
scroll to position [20783, 0]
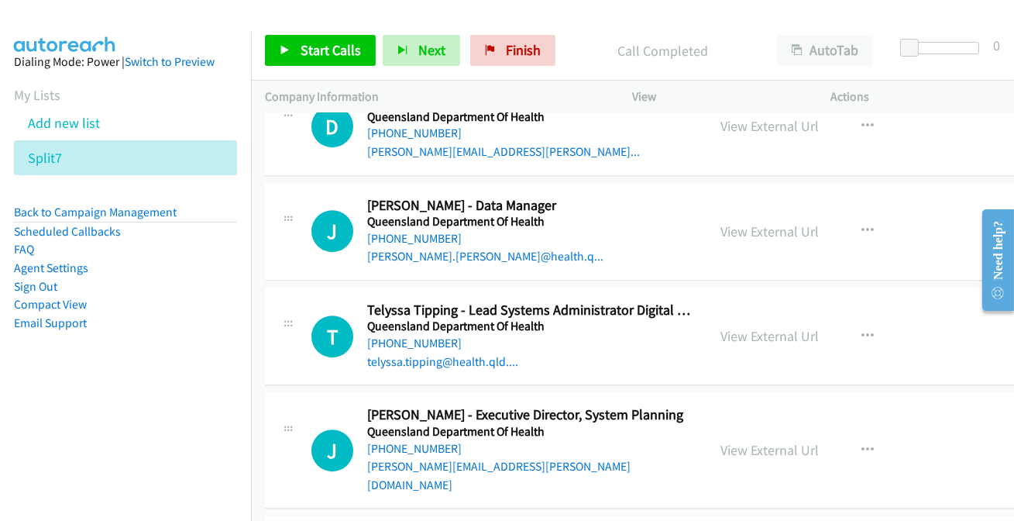
scroll to position [20501, 0]
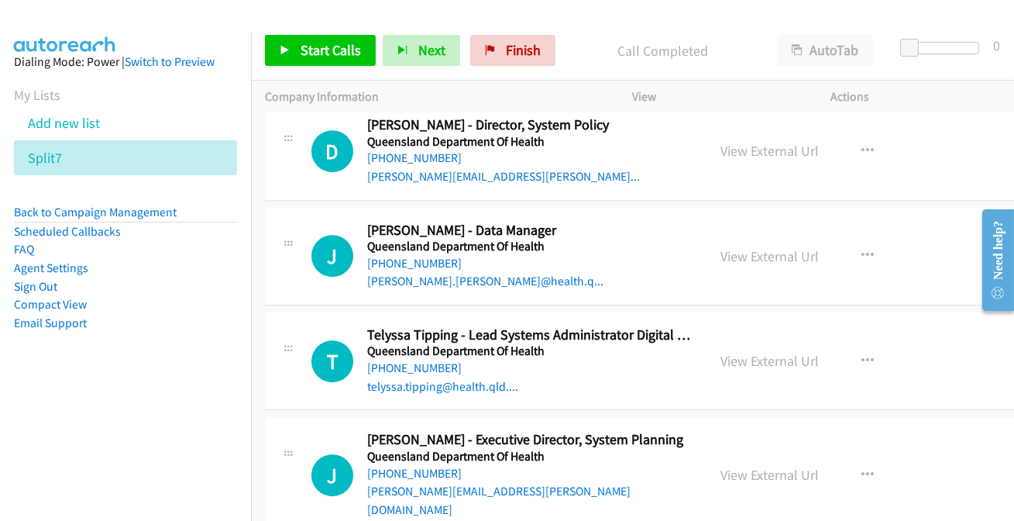
drag, startPoint x: 866, startPoint y: 431, endPoint x: 574, endPoint y: 98, distance: 443.0
click at [574, 98] on p "Company Information" at bounding box center [435, 97] width 340 height 19
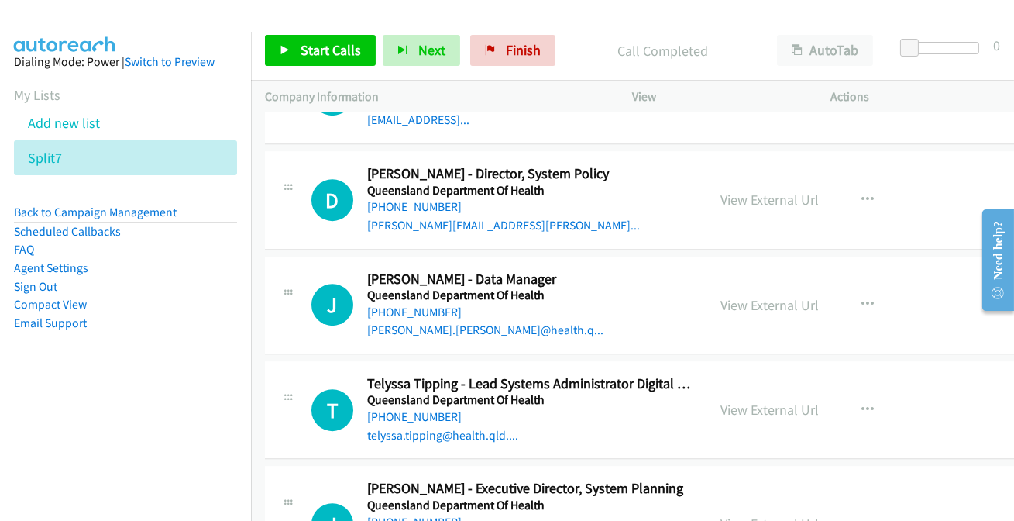
scroll to position [20430, 0]
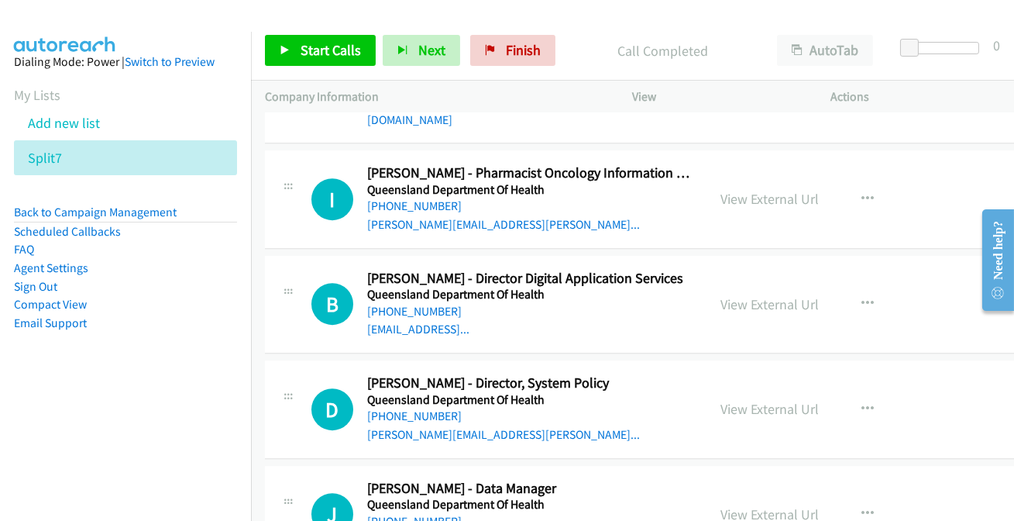
scroll to position [20148, 0]
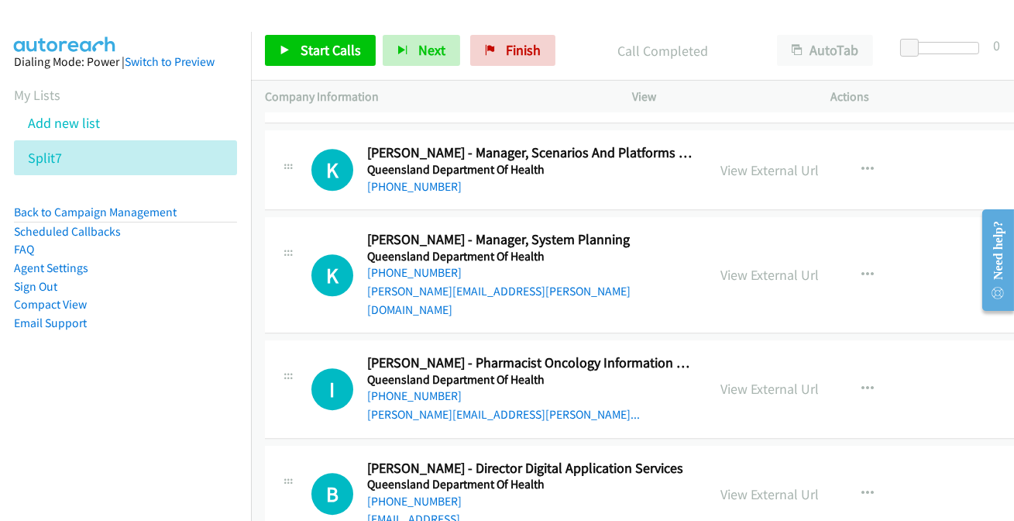
scroll to position [20008, 0]
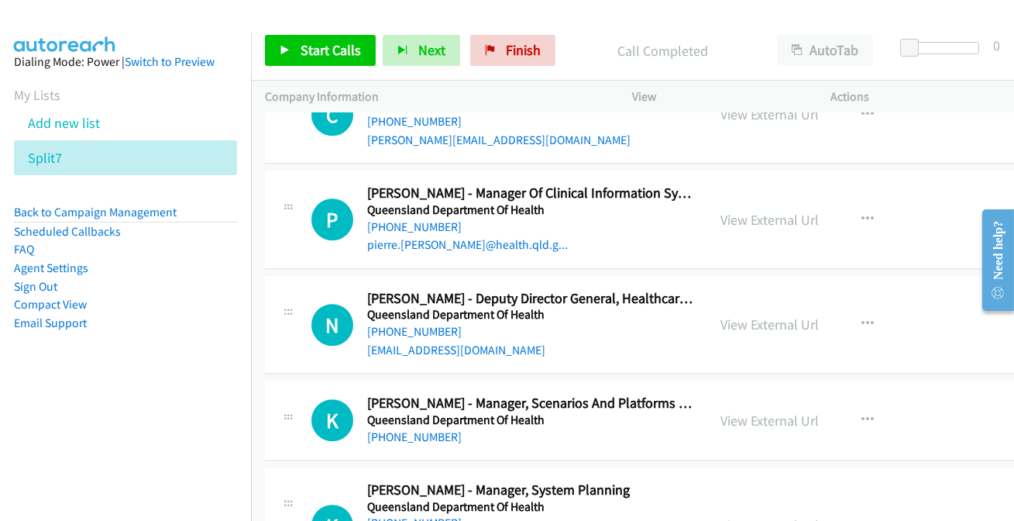
scroll to position [19797, 0]
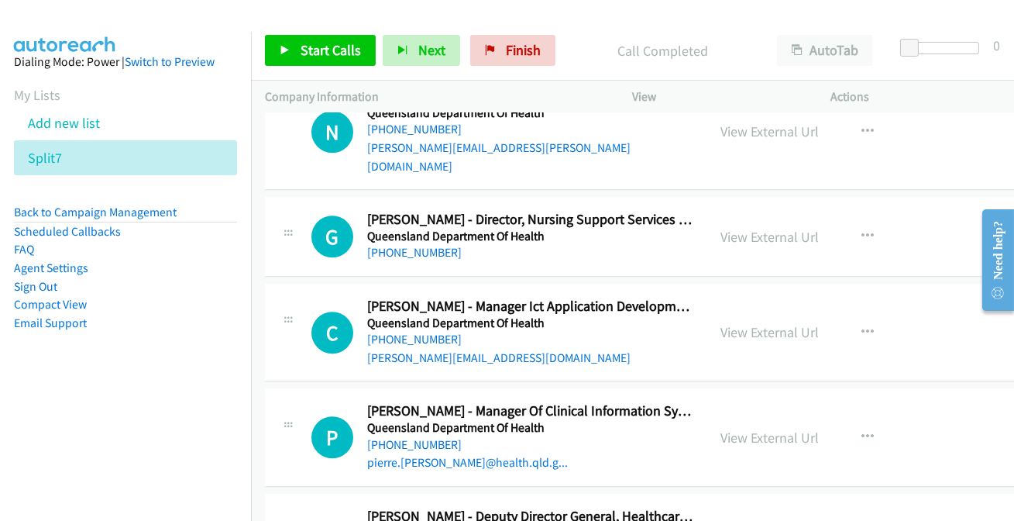
scroll to position [19515, 0]
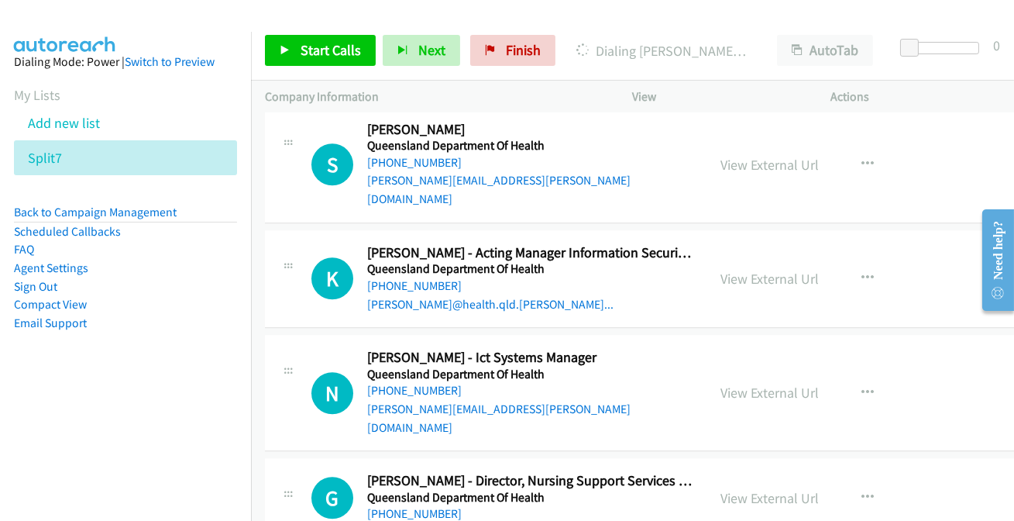
scroll to position [19233, 0]
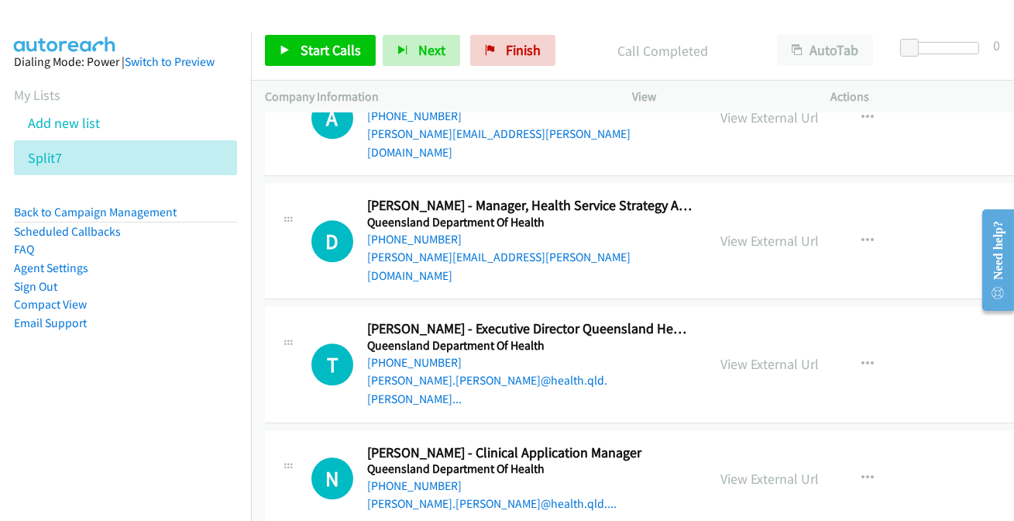
scroll to position [18599, 0]
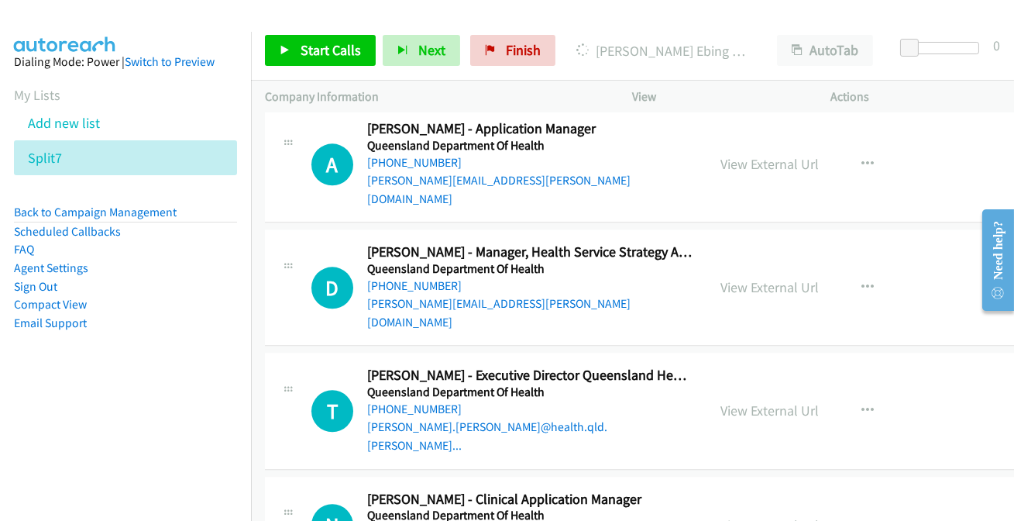
scroll to position [18529, 0]
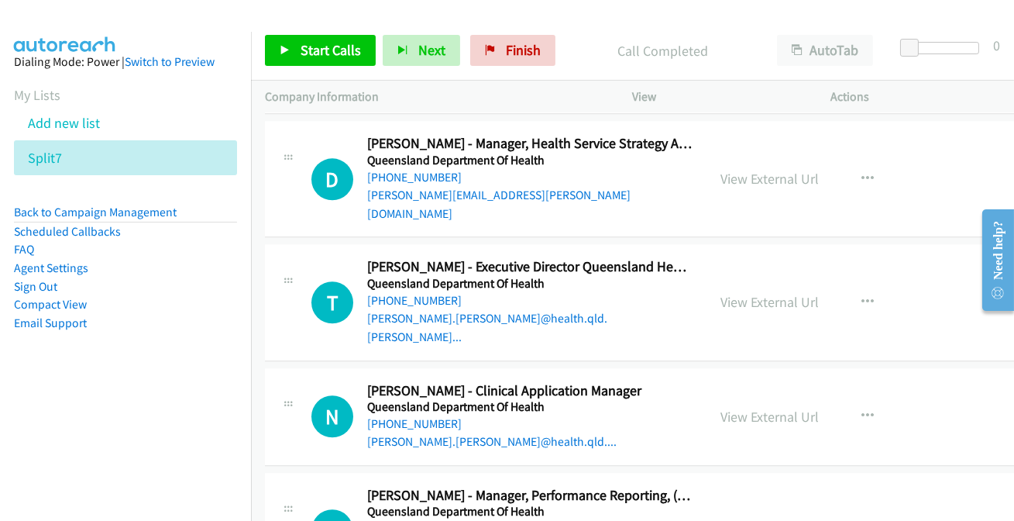
scroll to position [18670, 0]
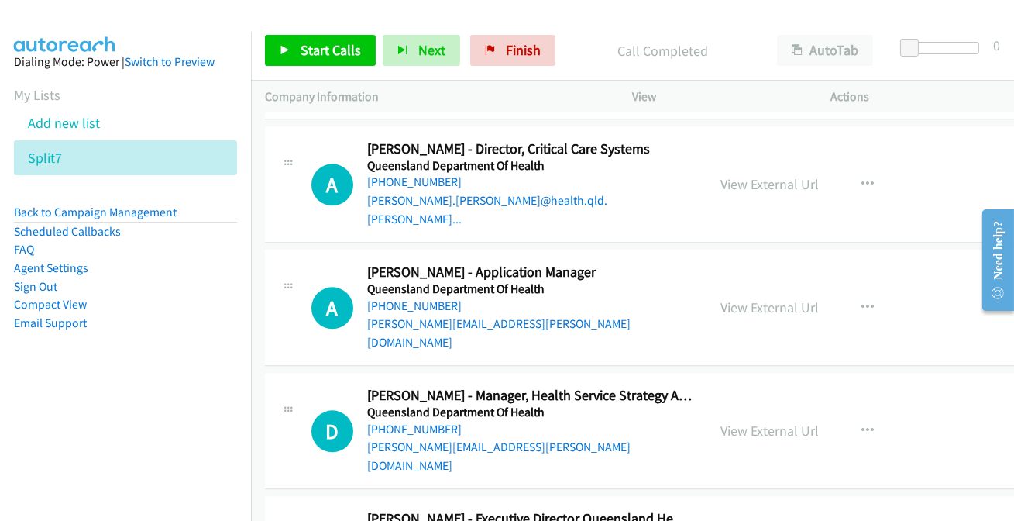
scroll to position [18388, 0]
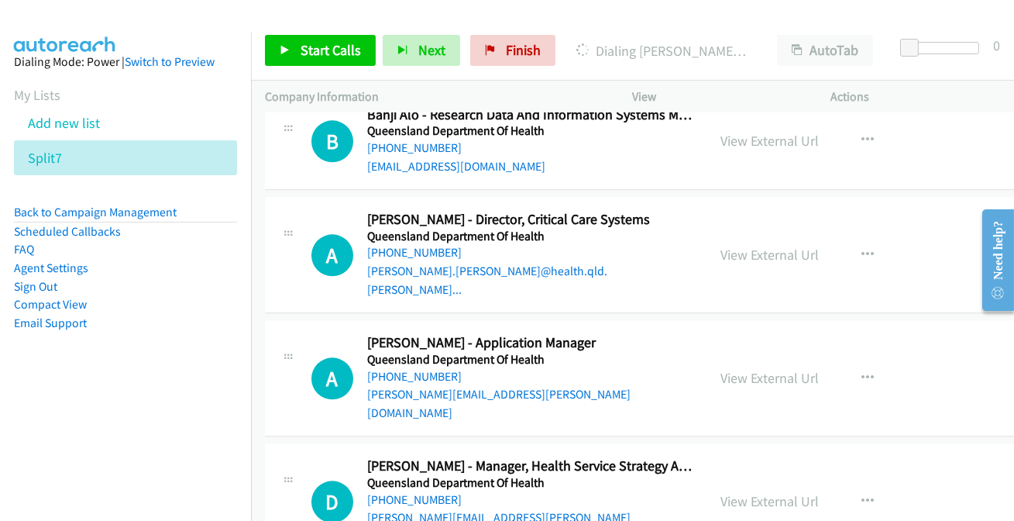
scroll to position [18318, 0]
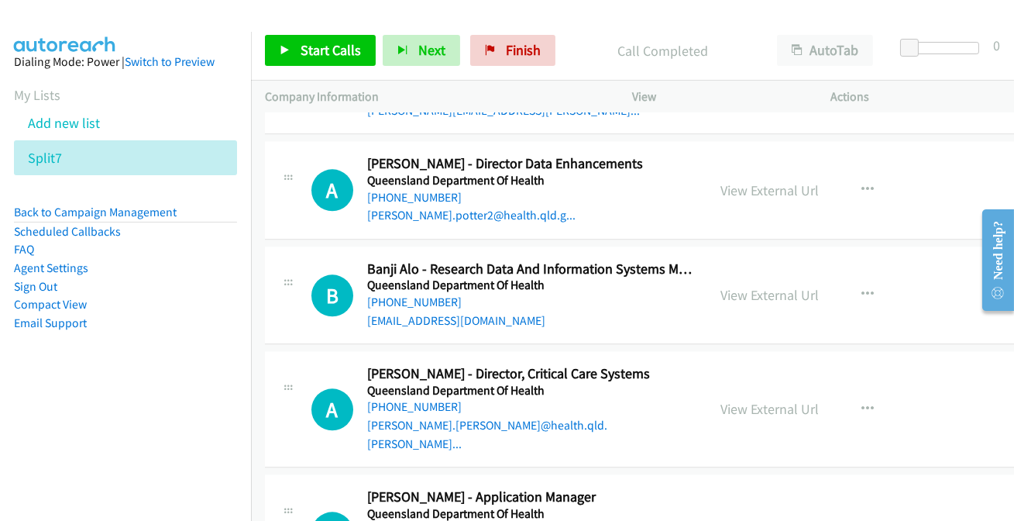
scroll to position [18177, 0]
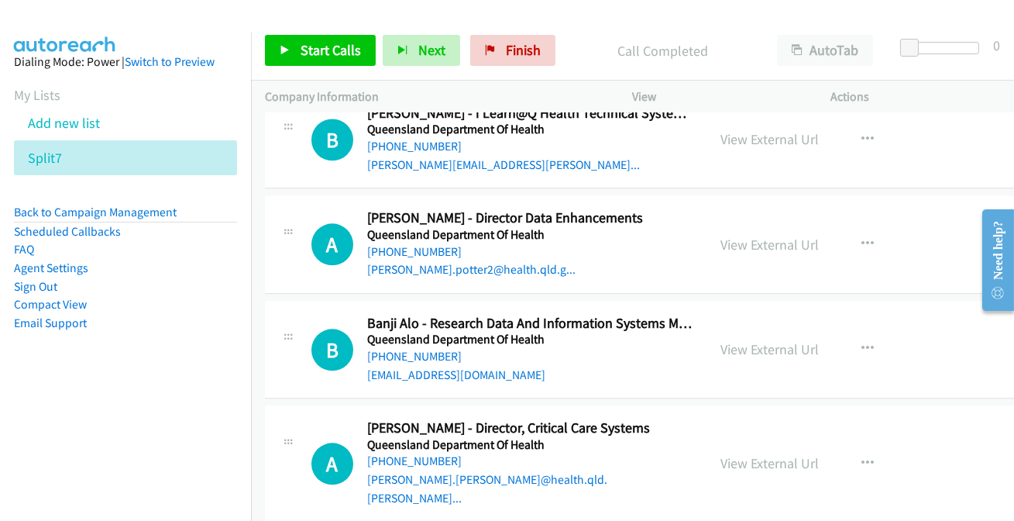
scroll to position [18106, 0]
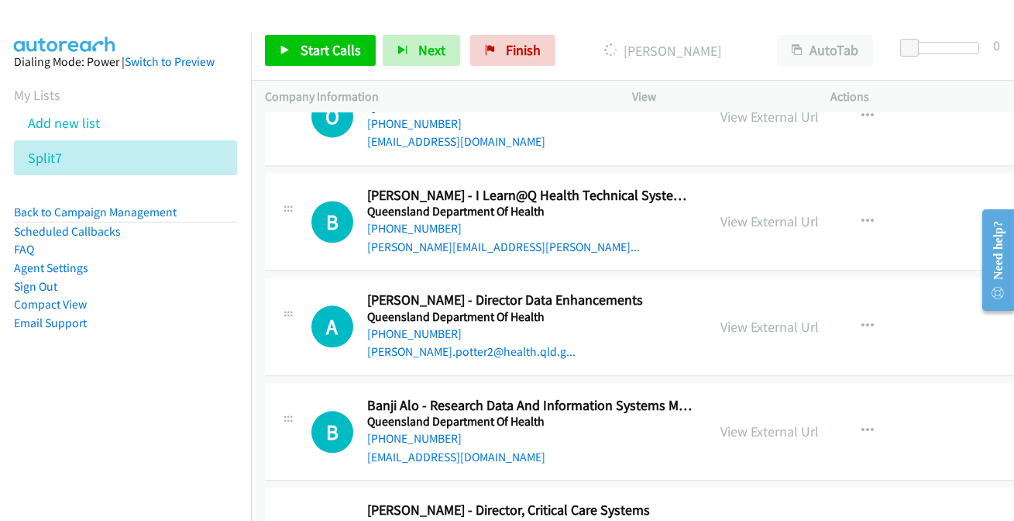
scroll to position [18036, 0]
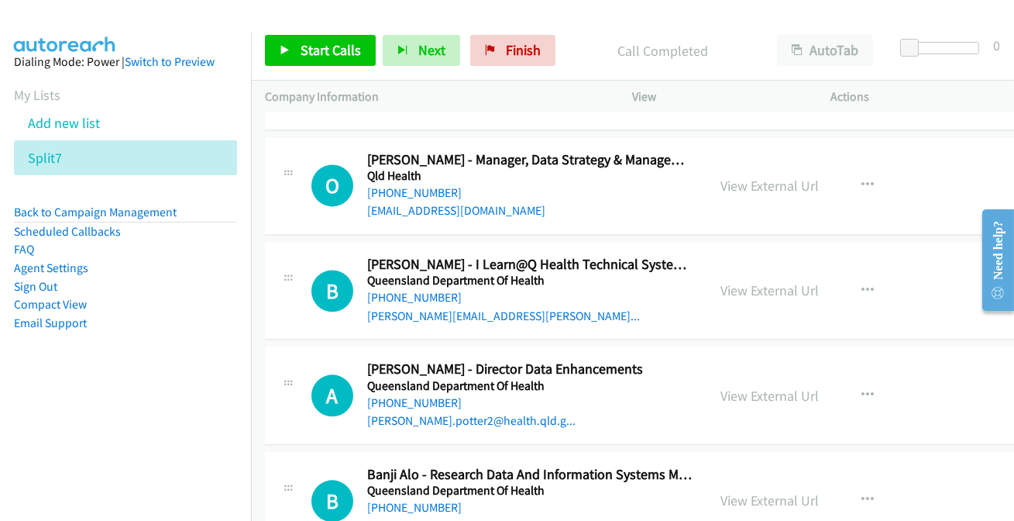
scroll to position [17895, 0]
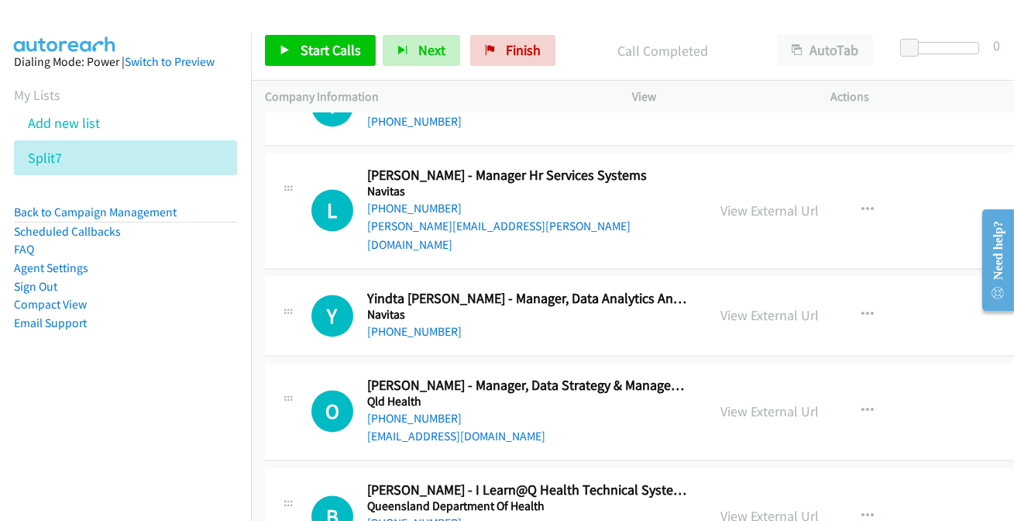
scroll to position [17684, 0]
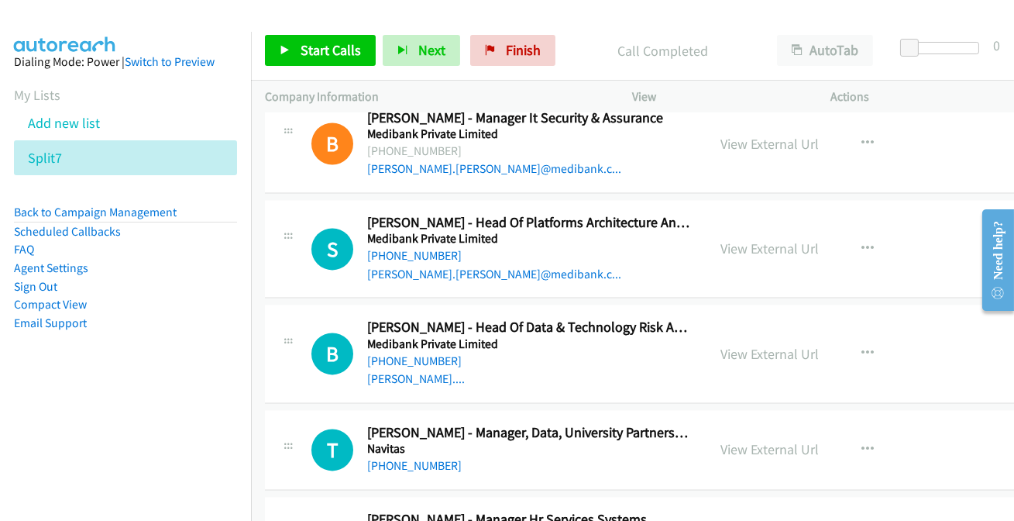
scroll to position [17402, 0]
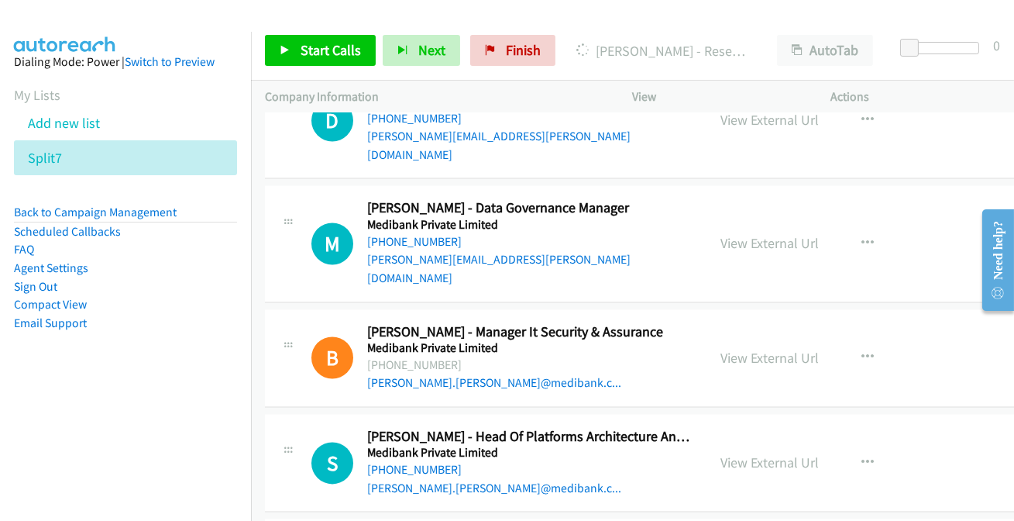
scroll to position [17191, 0]
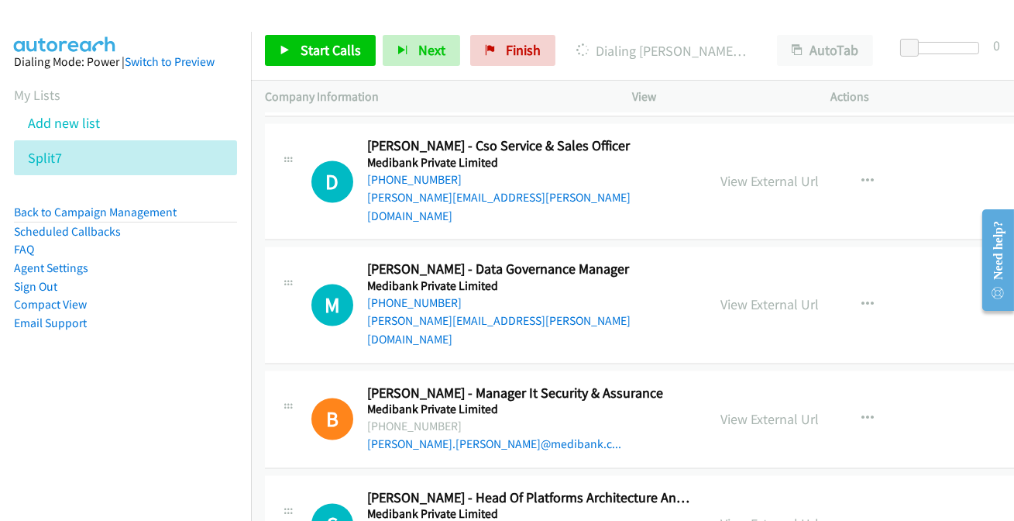
scroll to position [17120, 0]
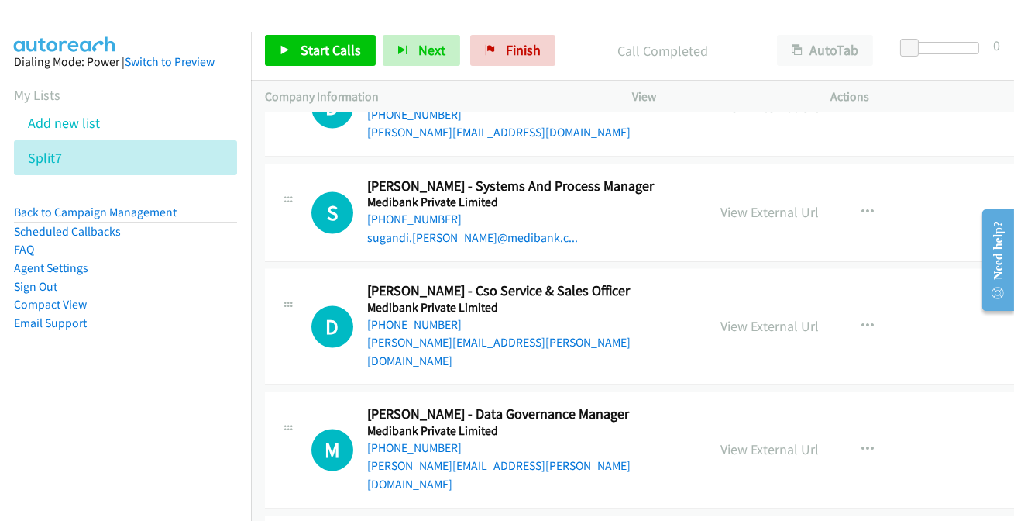
scroll to position [16910, 0]
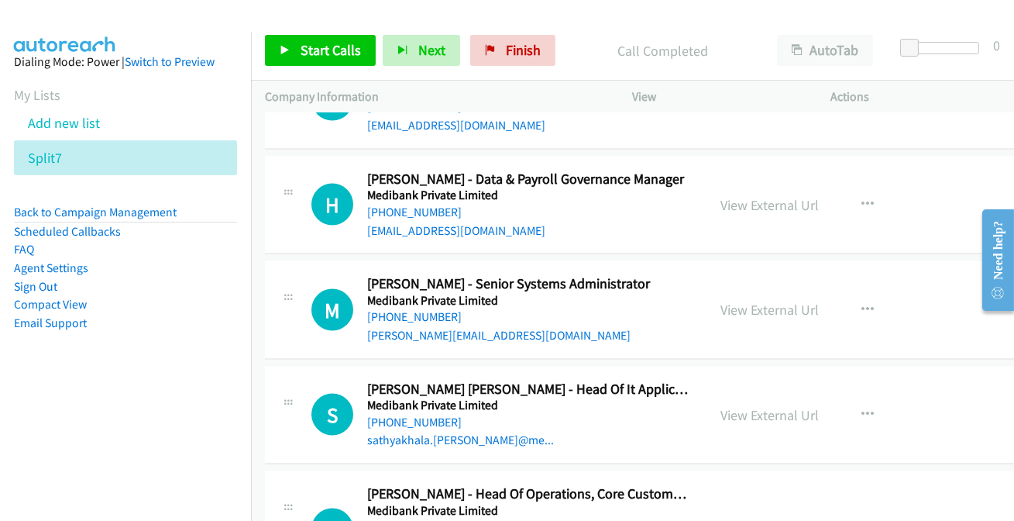
scroll to position [16346, 0]
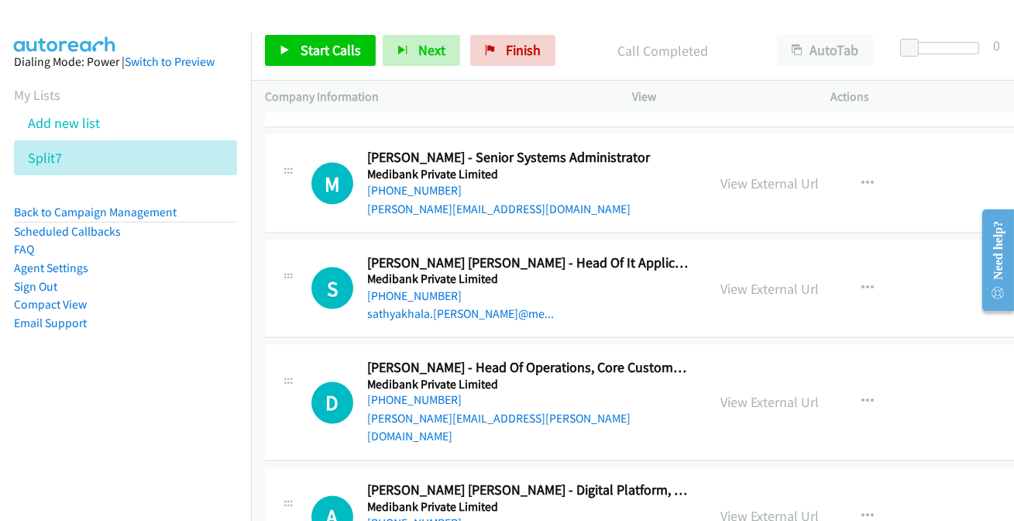
scroll to position [16557, 0]
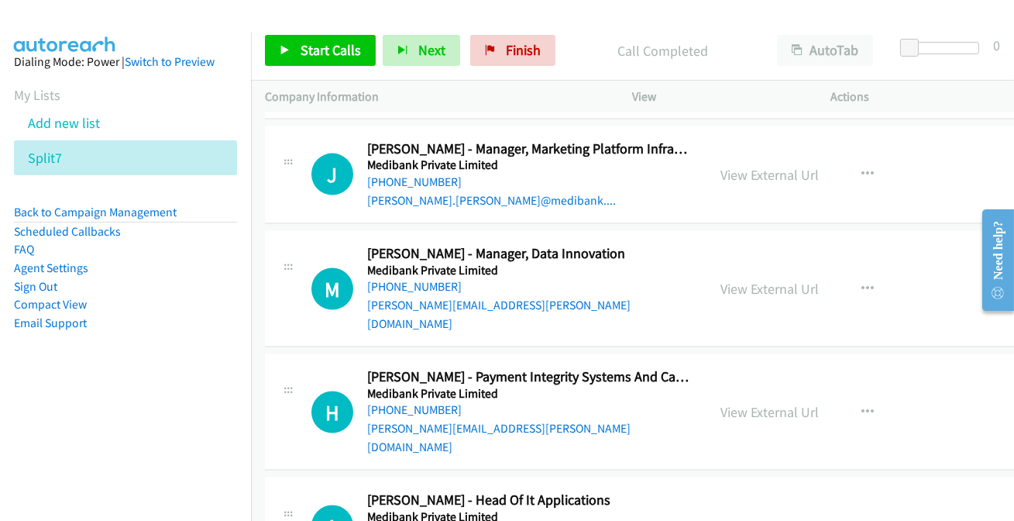
scroll to position [15923, 0]
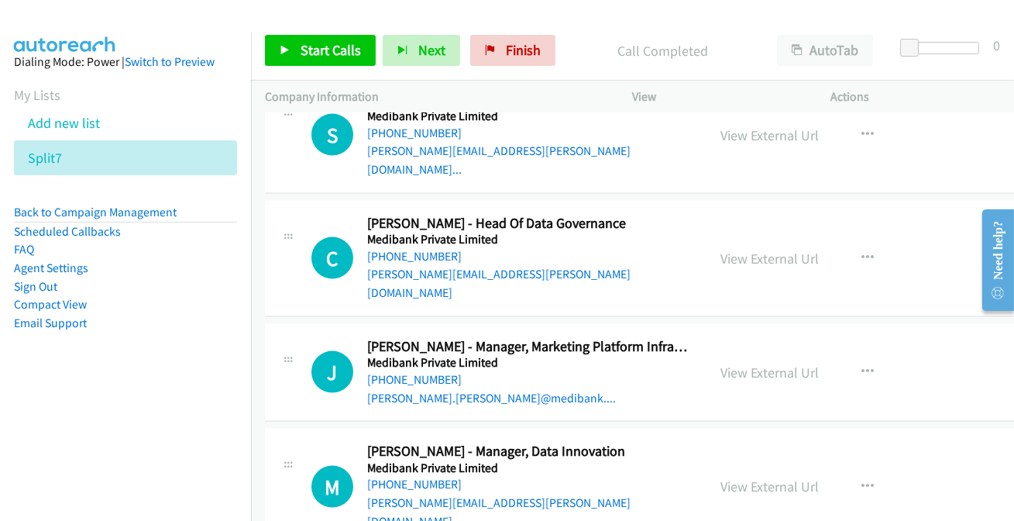
scroll to position [15712, 0]
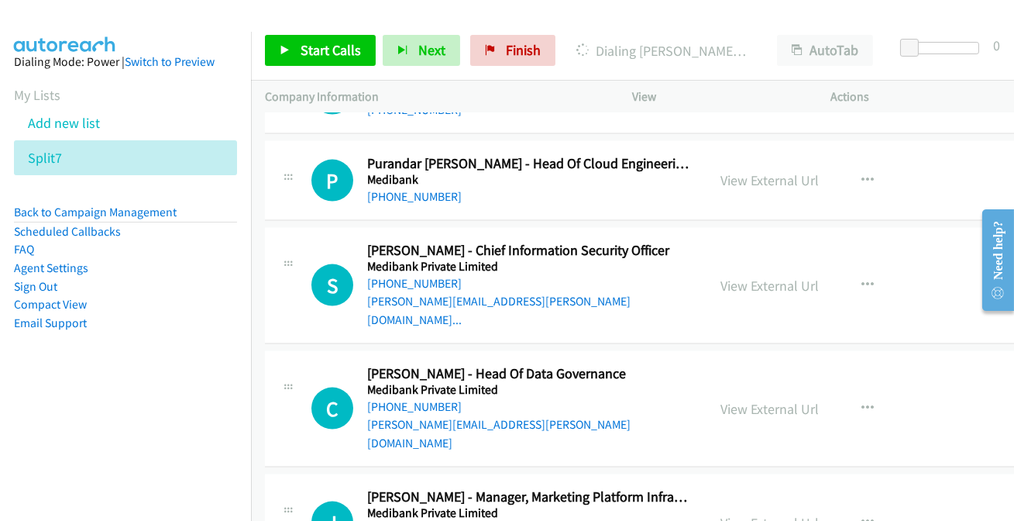
scroll to position [15571, 0]
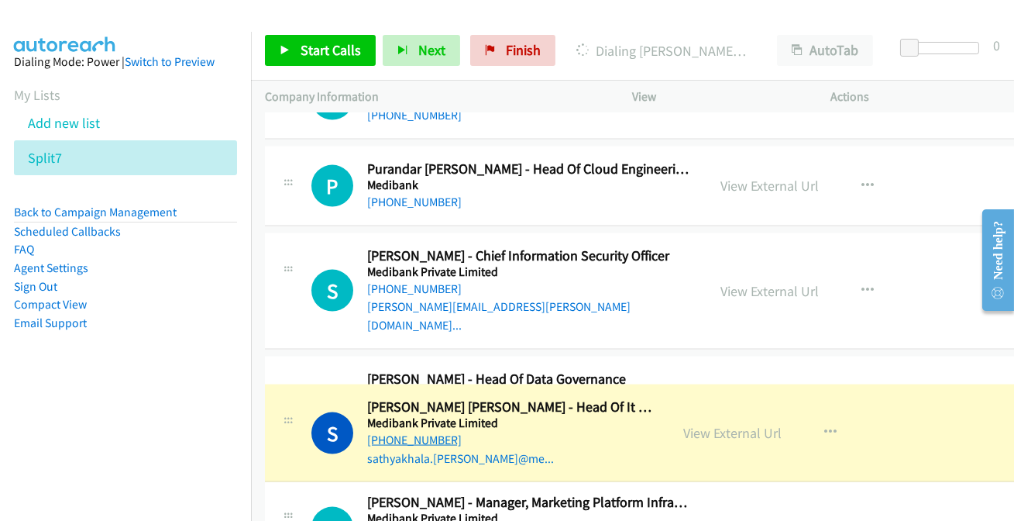
drag, startPoint x: 488, startPoint y: 473, endPoint x: 383, endPoint y: 456, distance: 106.7
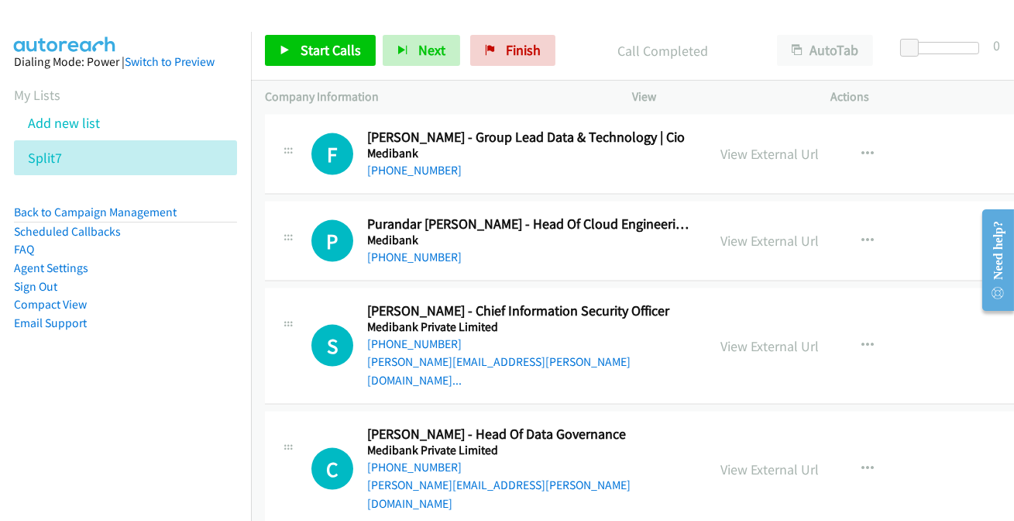
scroll to position [15431, 0]
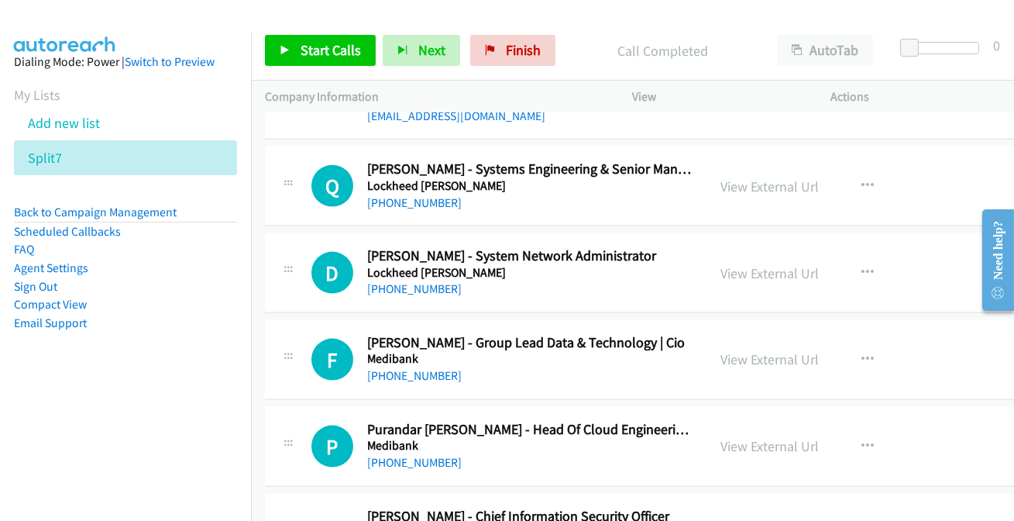
scroll to position [15290, 0]
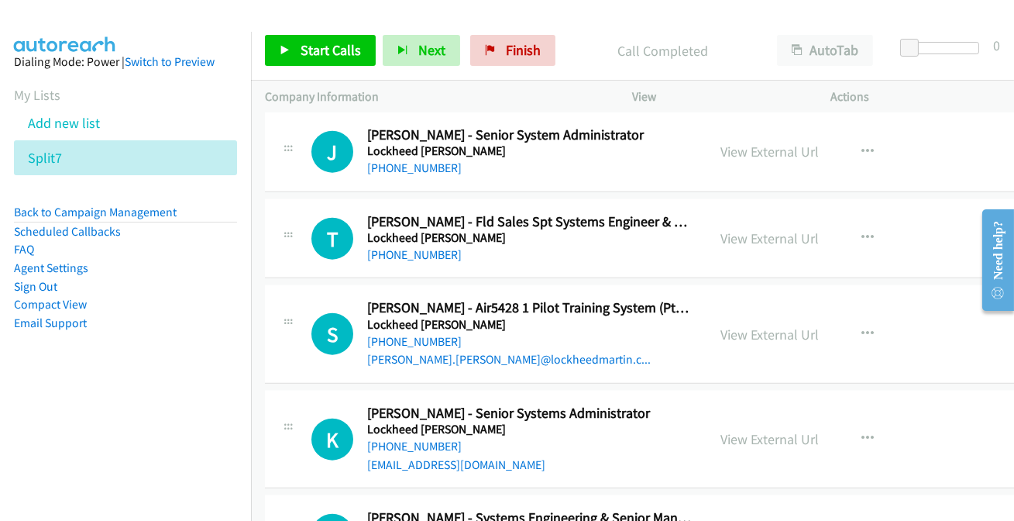
scroll to position [14937, 0]
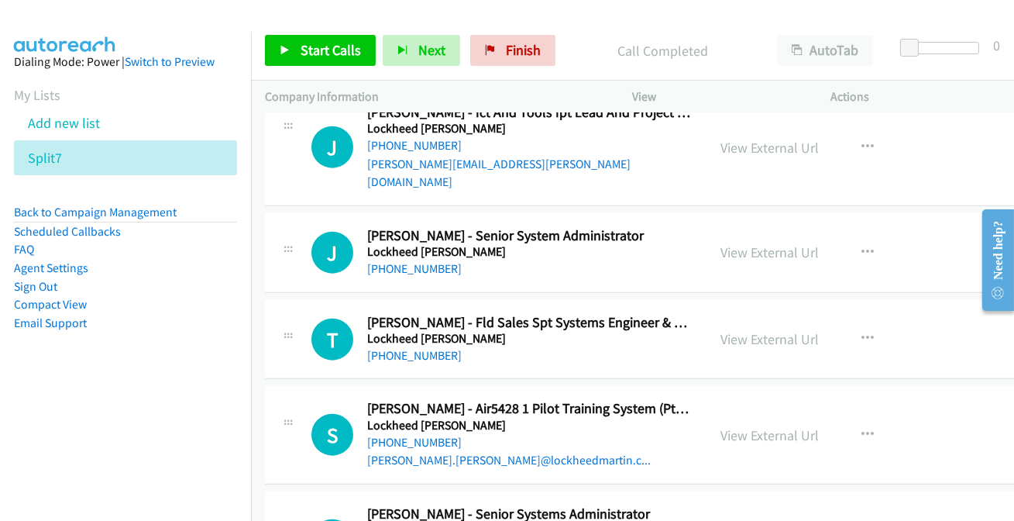
scroll to position [15008, 0]
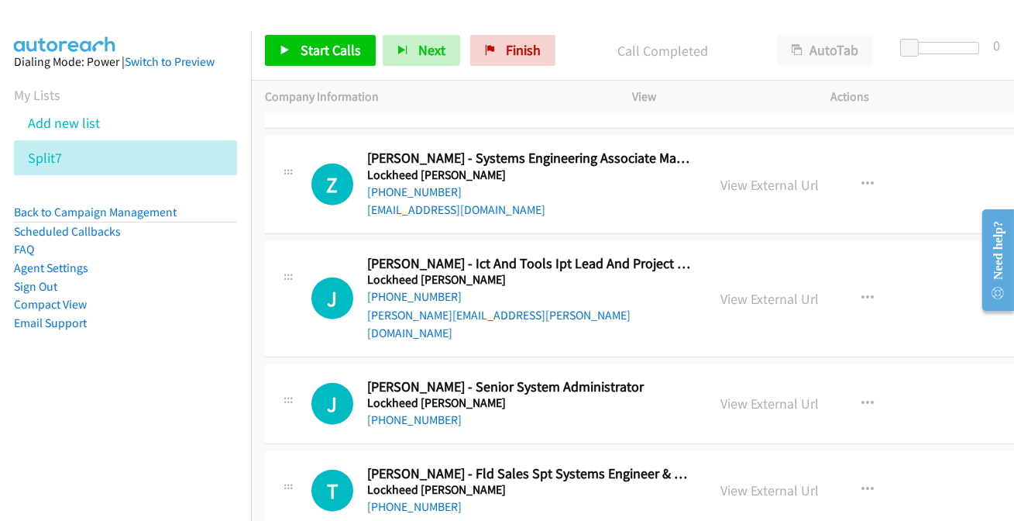
scroll to position [14656, 0]
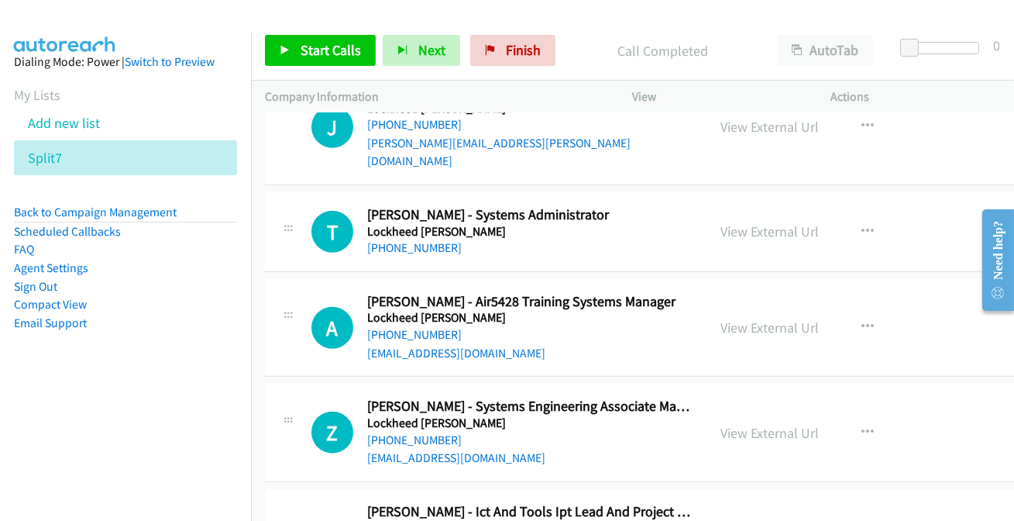
scroll to position [14445, 0]
